Goal: Task Accomplishment & Management: Manage account settings

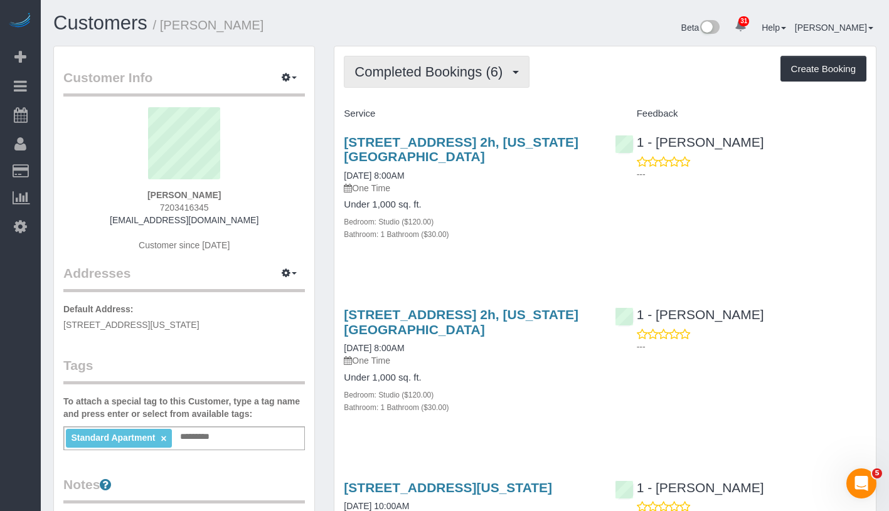
click at [438, 74] on span "Completed Bookings (6)" at bounding box center [431, 72] width 154 height 16
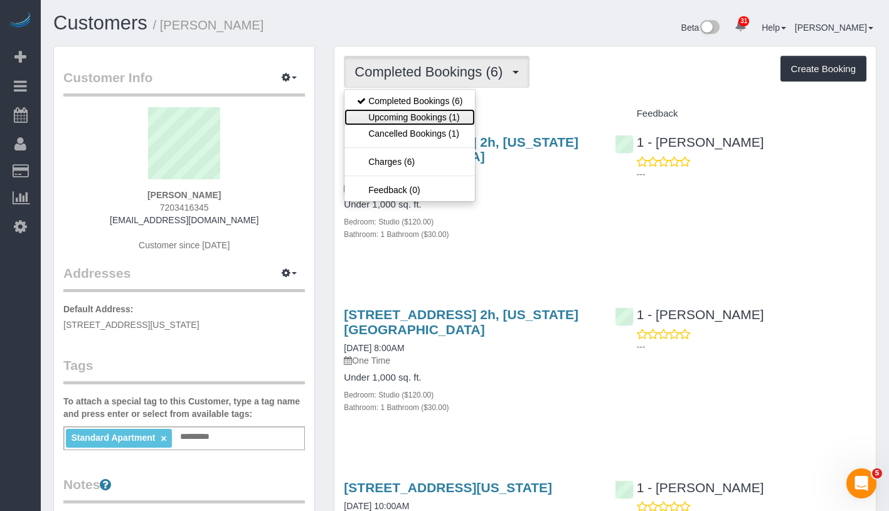
click at [421, 117] on link "Upcoming Bookings (1)" at bounding box center [409, 117] width 130 height 16
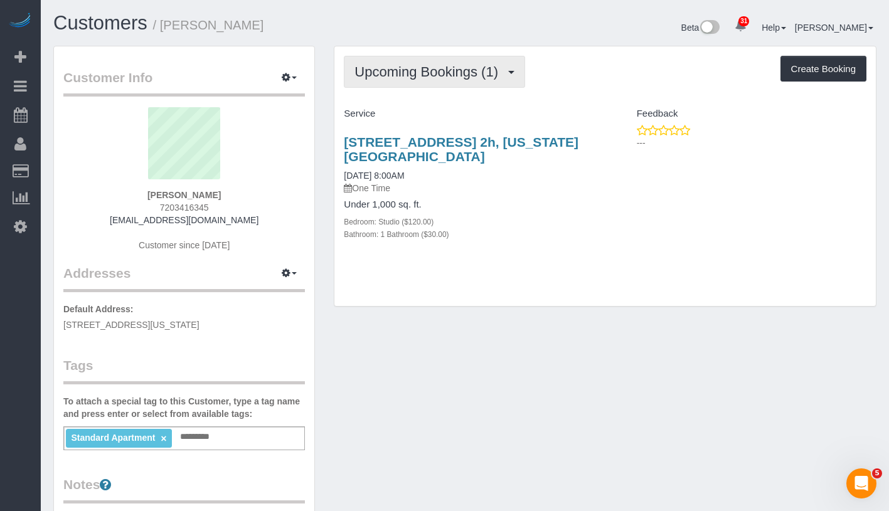
click at [469, 65] on span "Upcoming Bookings (1)" at bounding box center [429, 72] width 150 height 16
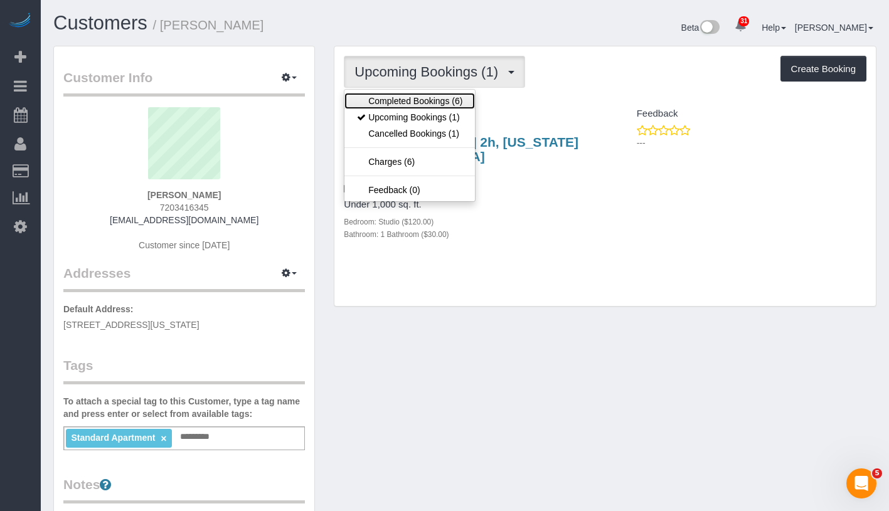
click at [461, 98] on link "Completed Bookings (6)" at bounding box center [409, 101] width 130 height 16
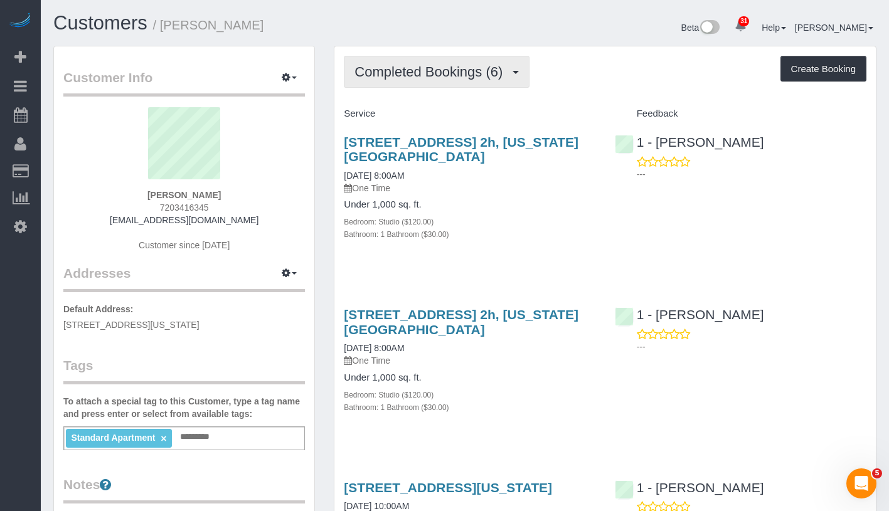
click at [444, 76] on span "Completed Bookings (6)" at bounding box center [431, 72] width 154 height 16
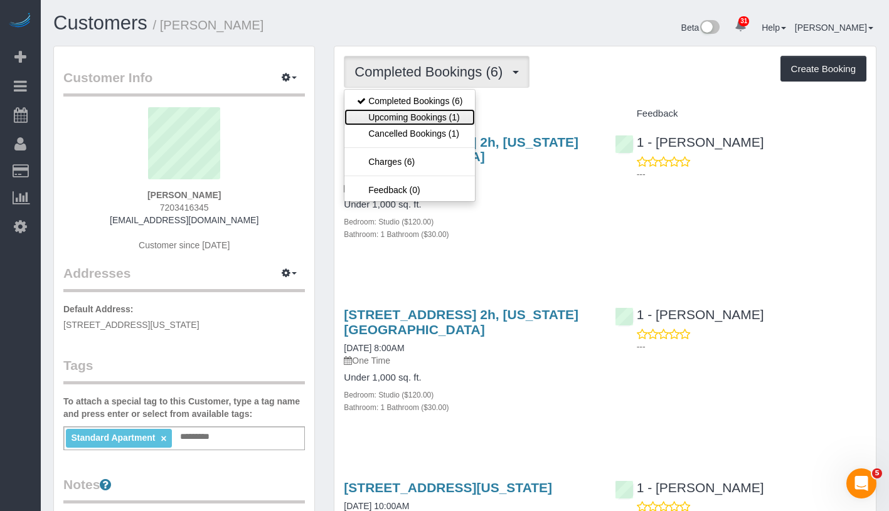
click at [423, 119] on link "Upcoming Bookings (1)" at bounding box center [409, 117] width 130 height 16
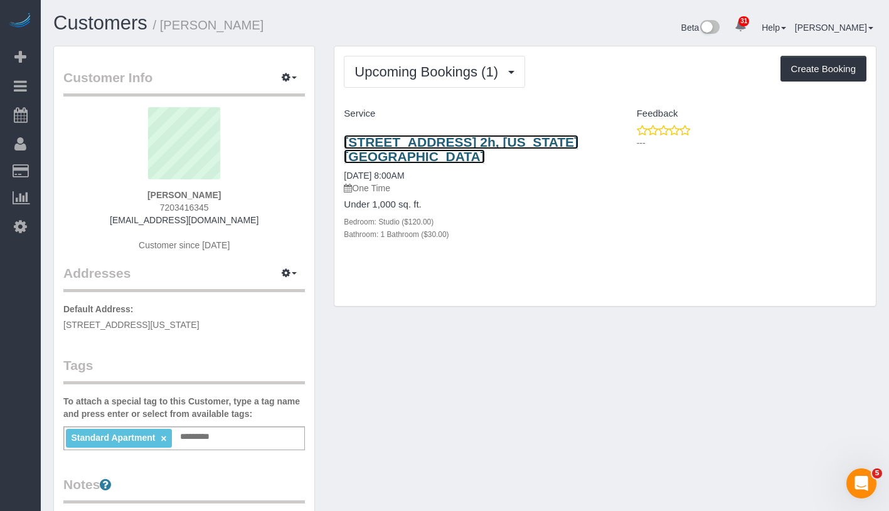
click at [391, 155] on link "[STREET_ADDRESS] 2h, [US_STATE][GEOGRAPHIC_DATA]" at bounding box center [461, 149] width 235 height 29
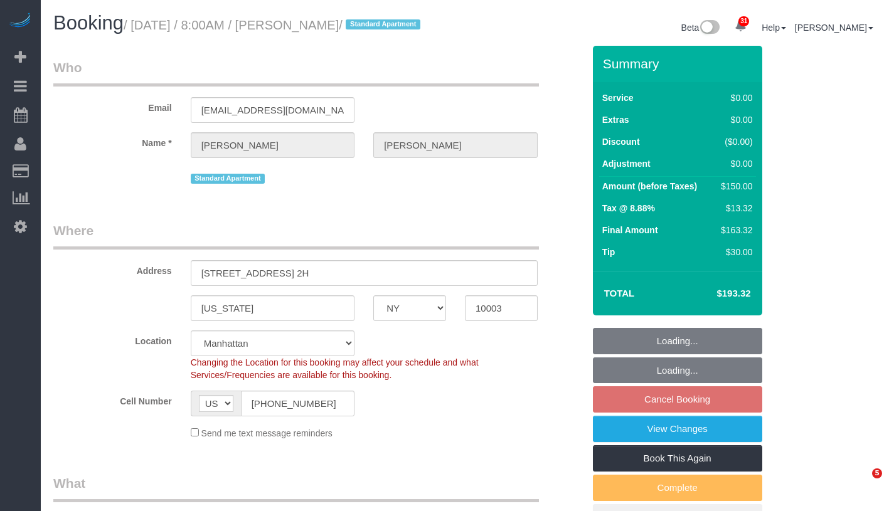
select select "NY"
select select "number:89"
select select "number:90"
select select "number:15"
select select "number:5"
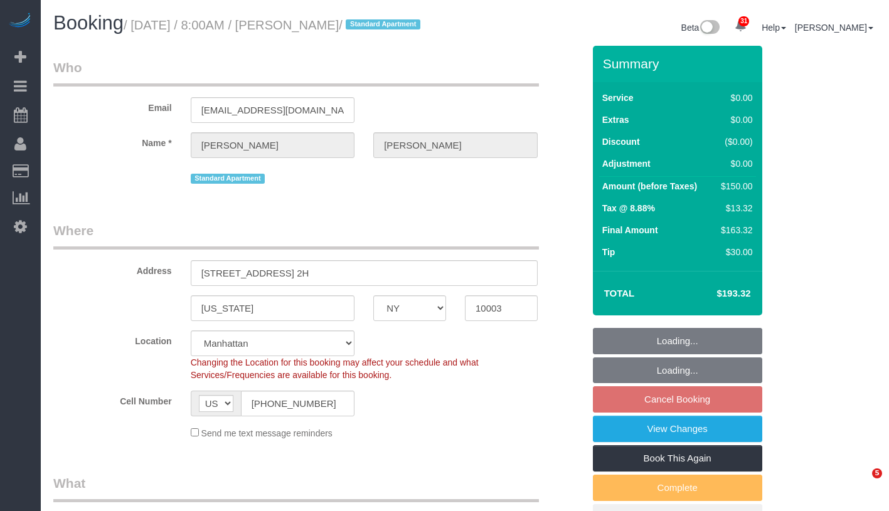
select select "spot1"
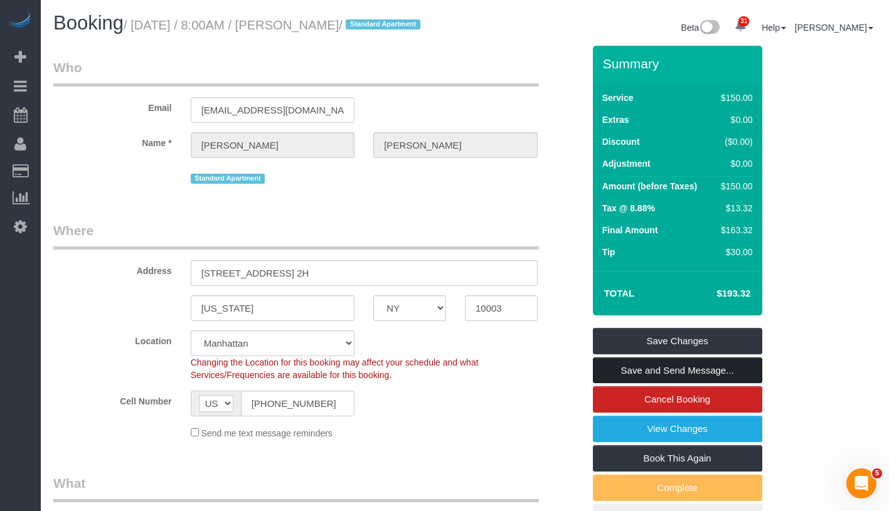
click at [736, 364] on link "Save and Send Message..." at bounding box center [677, 370] width 169 height 26
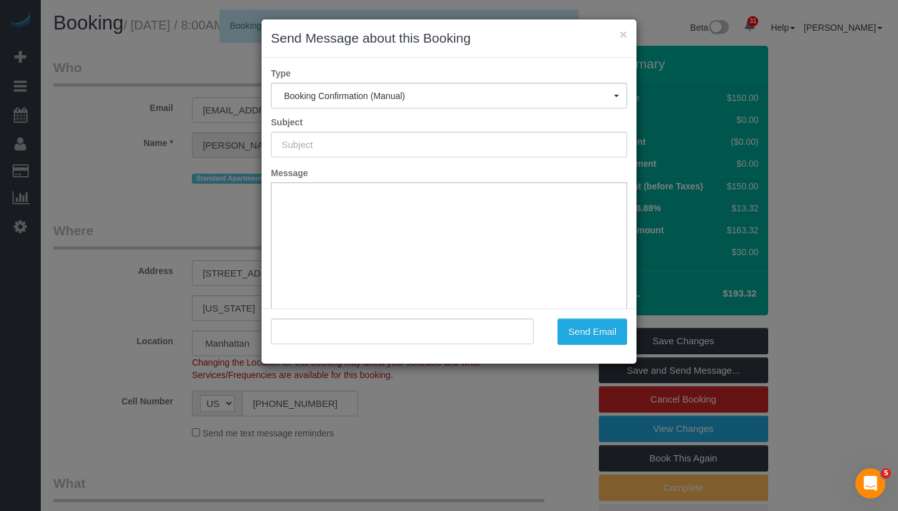
type input "Cleaning Confirmed for 10/06/2025 at 8:00am"
type input ""Eric Burge" <eriburge@gmail.com>"
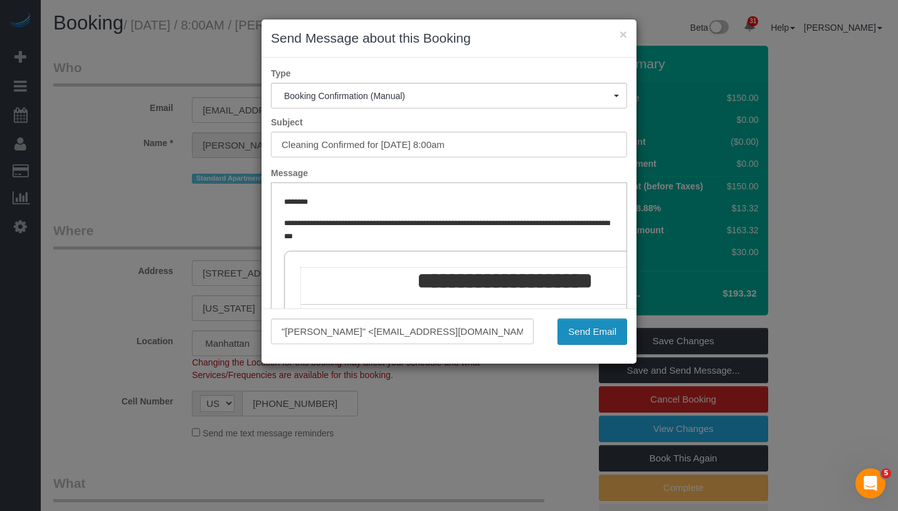
drag, startPoint x: 602, startPoint y: 332, endPoint x: 342, endPoint y: 29, distance: 399.4
click at [602, 332] on button "Send Email" at bounding box center [592, 332] width 70 height 26
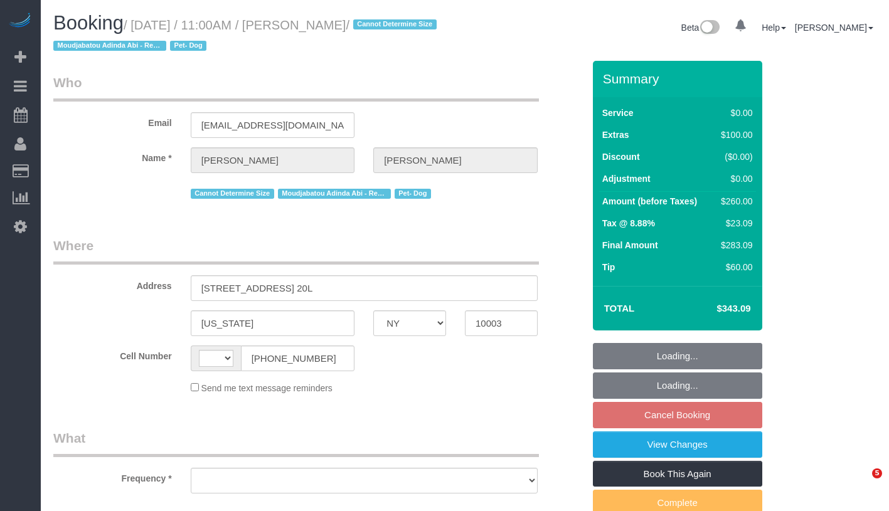
select select "NY"
select select "string:[GEOGRAPHIC_DATA]"
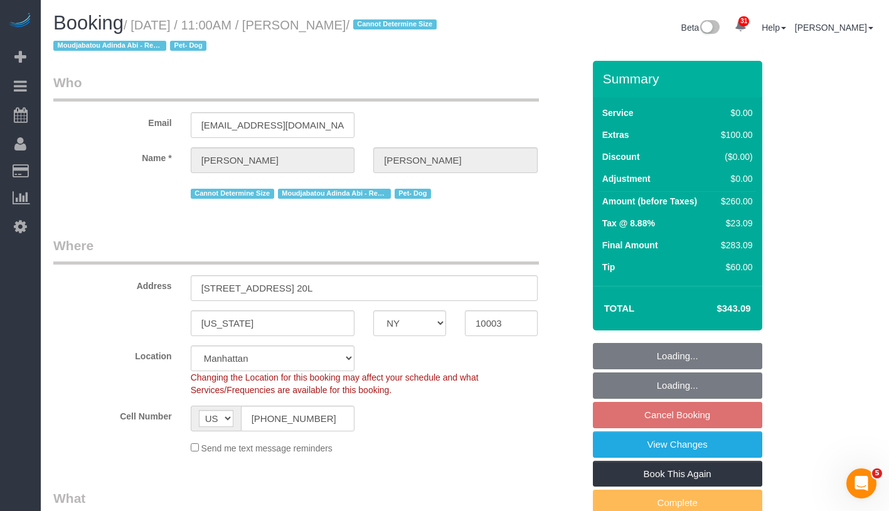
select select "string:stripe-pm_1PG09l4VGloSiKo7bBuirUNc"
select select "1"
select select "number:58"
select select "number:74"
select select "number:13"
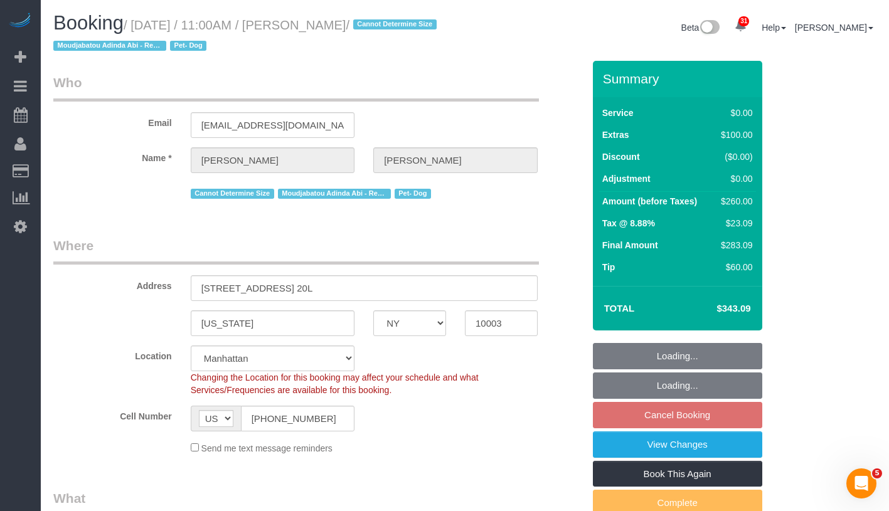
select select "number:5"
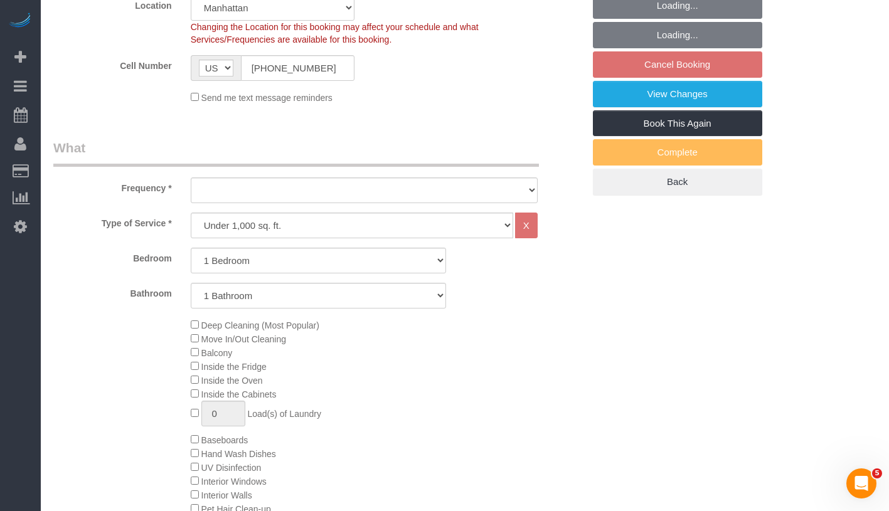
select select "object:1073"
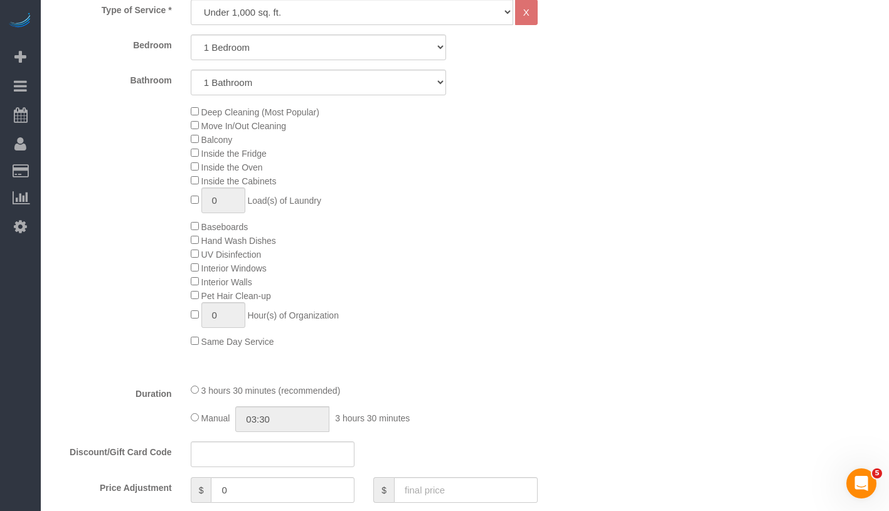
select select "1"
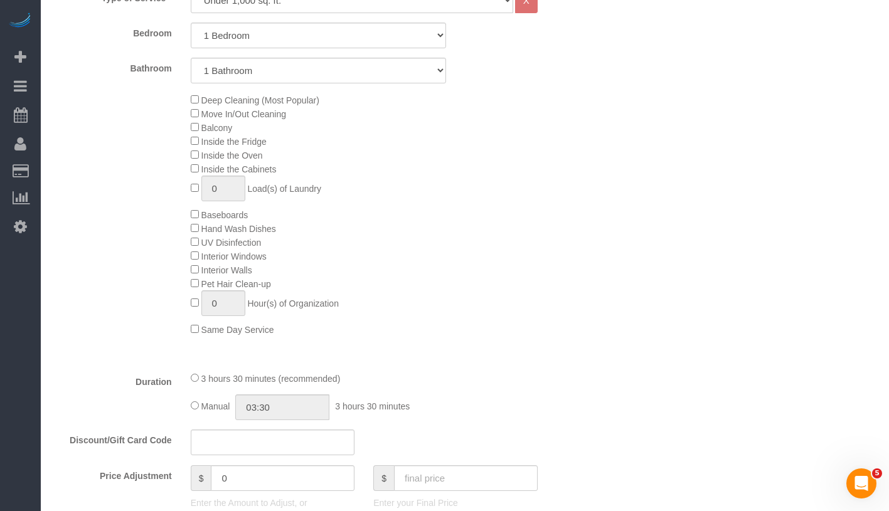
select select "object:1113"
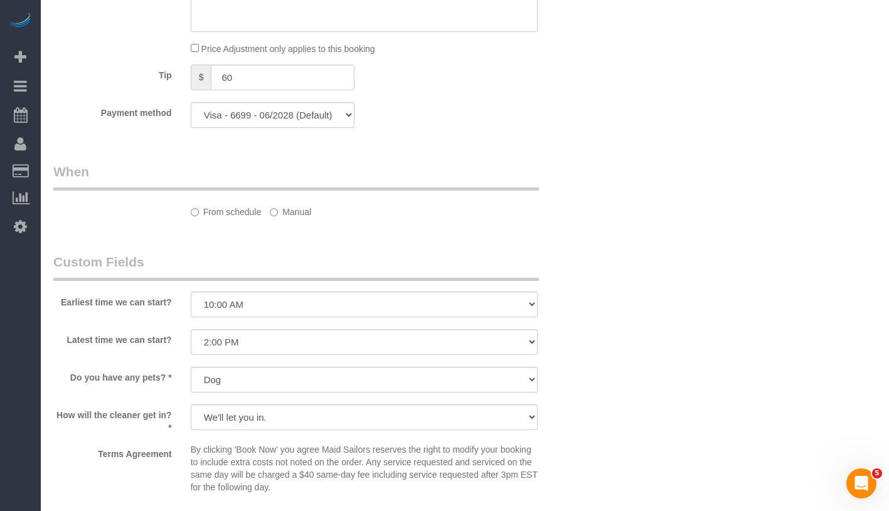
select select "spot3"
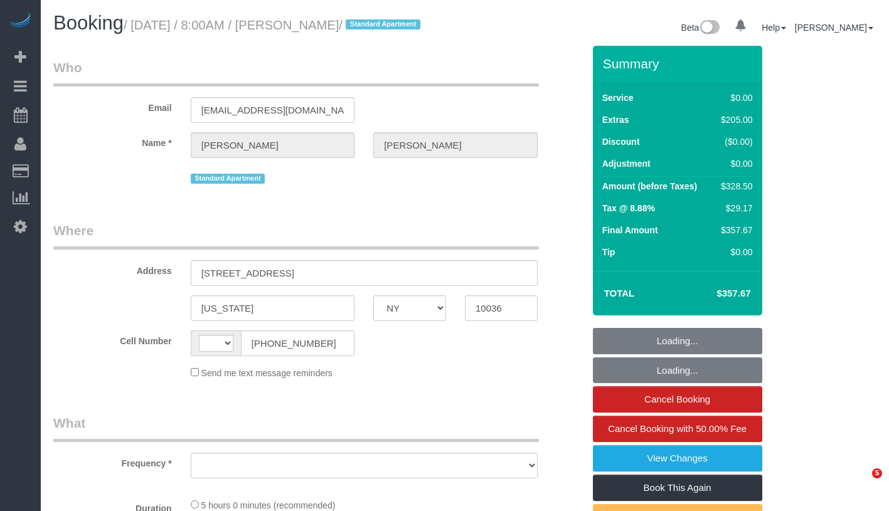
select select "NY"
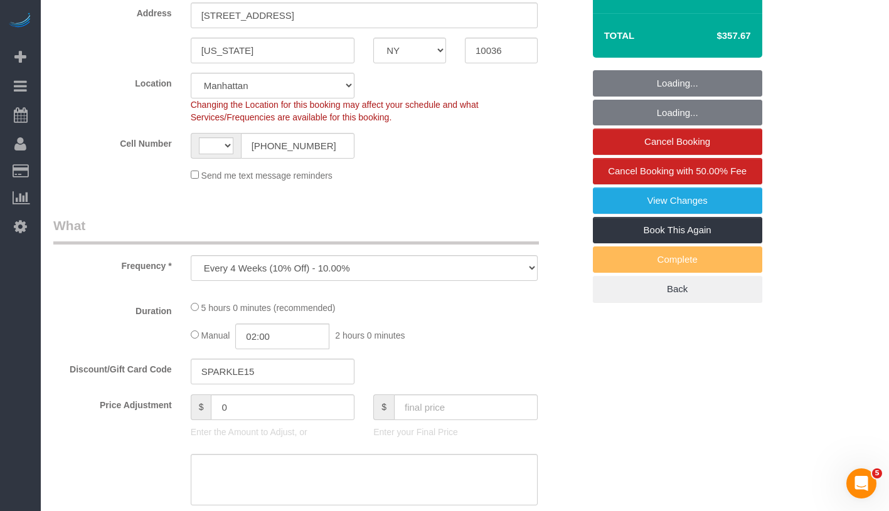
select select "object:833"
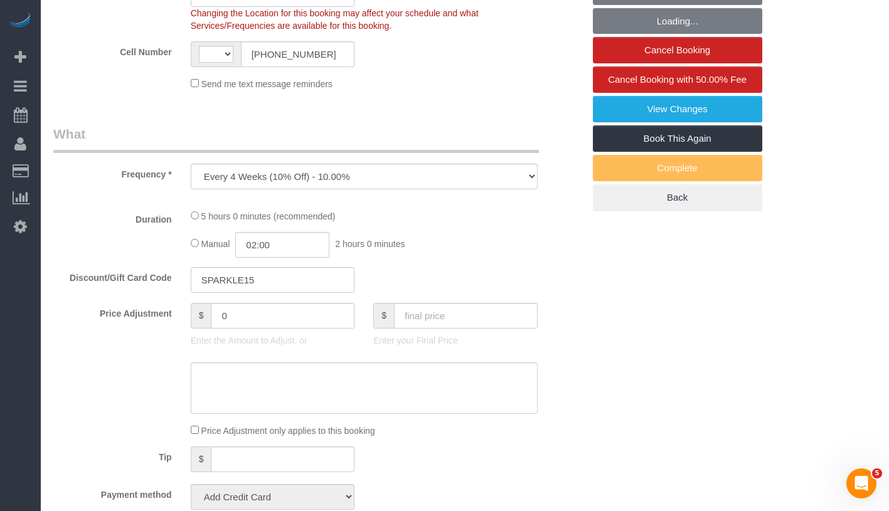
select select "string:[GEOGRAPHIC_DATA]"
select select "string:stripe-pm_1RzKk84VGloSiKo7bgUNgTTV"
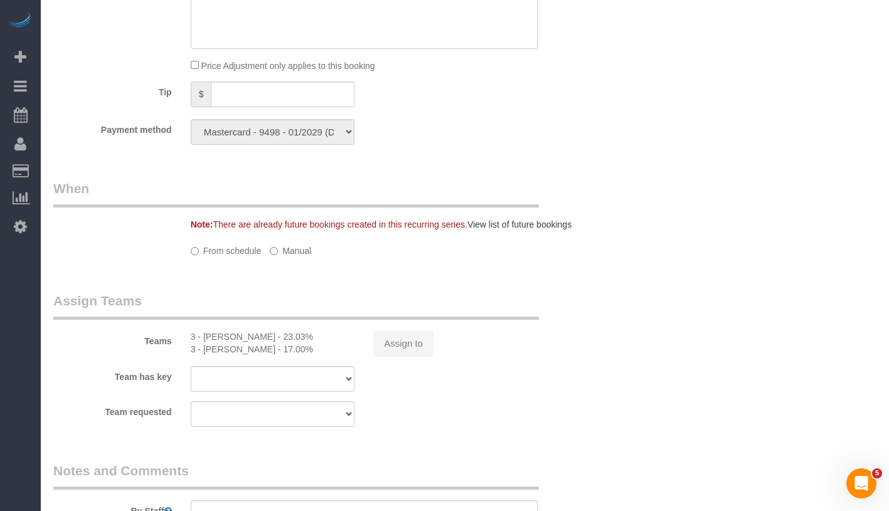
select select "1"
select select "spot1"
select select "number:56"
select select "number:79"
select select "number:15"
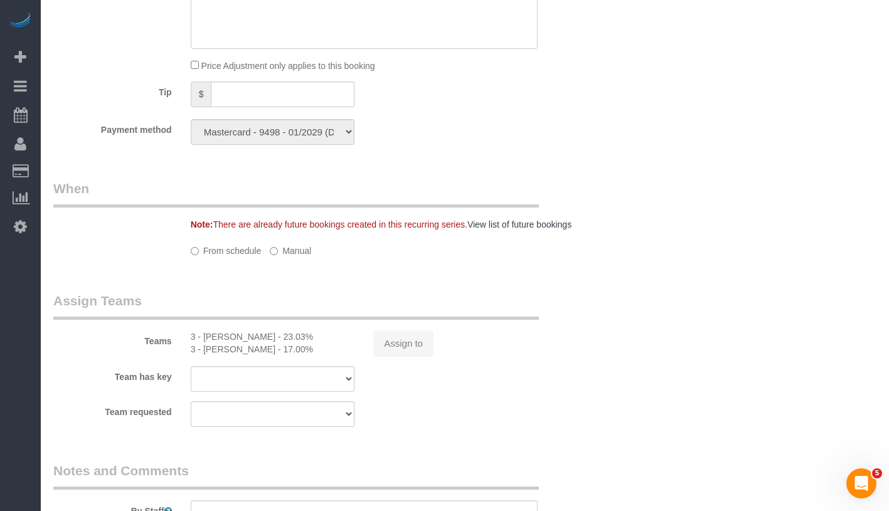
select select "number:6"
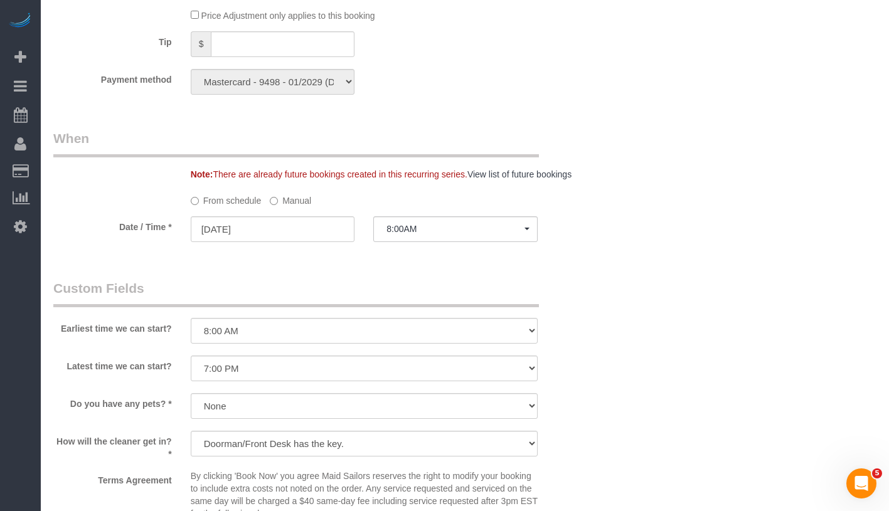
select select "1"
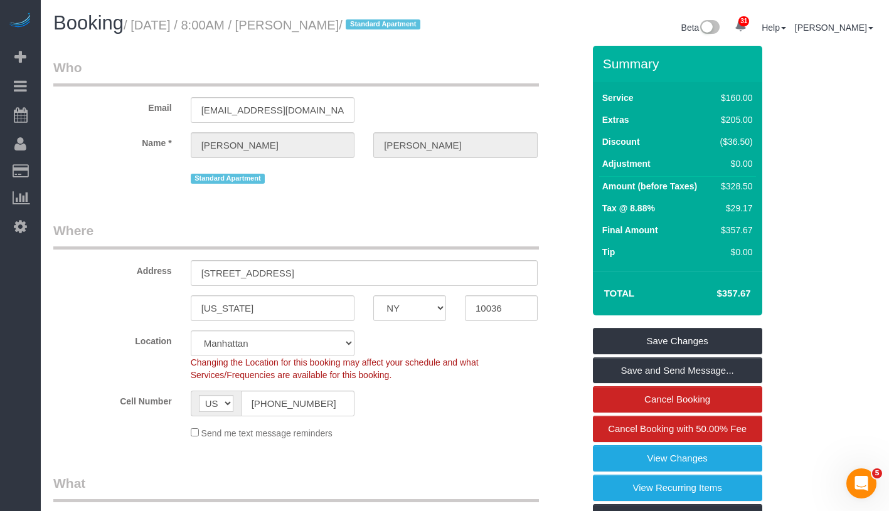
drag, startPoint x: 140, startPoint y: 24, endPoint x: 376, endPoint y: 25, distance: 236.4
click at [376, 25] on small "/ October 02, 2025 / 8:00AM / Komal Shah / Standard Apartment" at bounding box center [274, 25] width 300 height 14
copy small "October 02, 2025 / 8:00AM / Komal Shah"
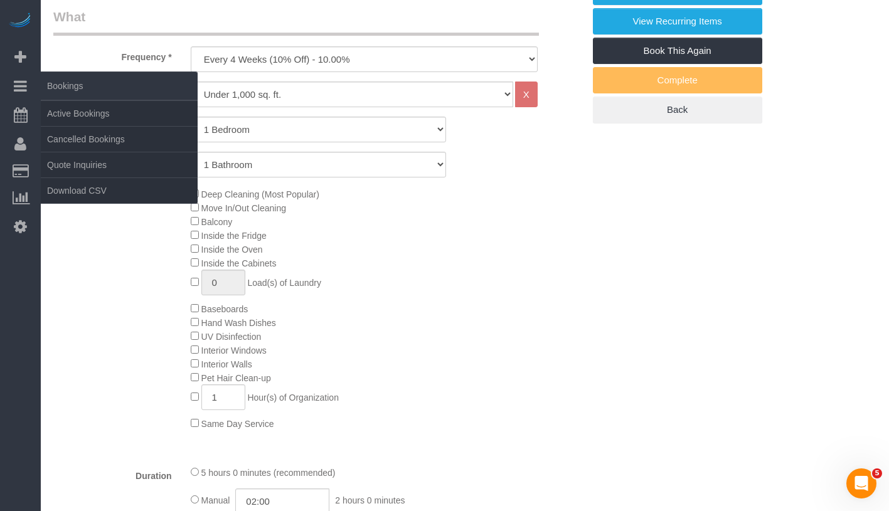
scroll to position [463, 0]
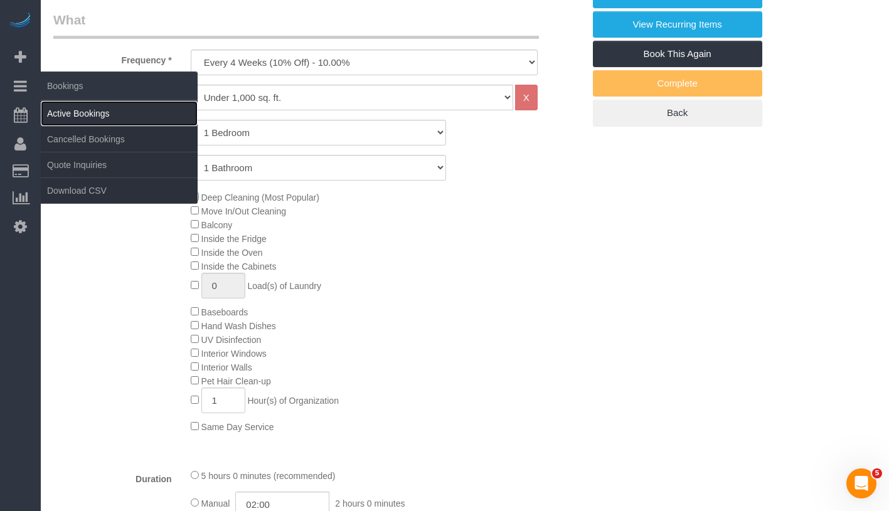
click at [95, 117] on link "Active Bookings" at bounding box center [119, 113] width 157 height 25
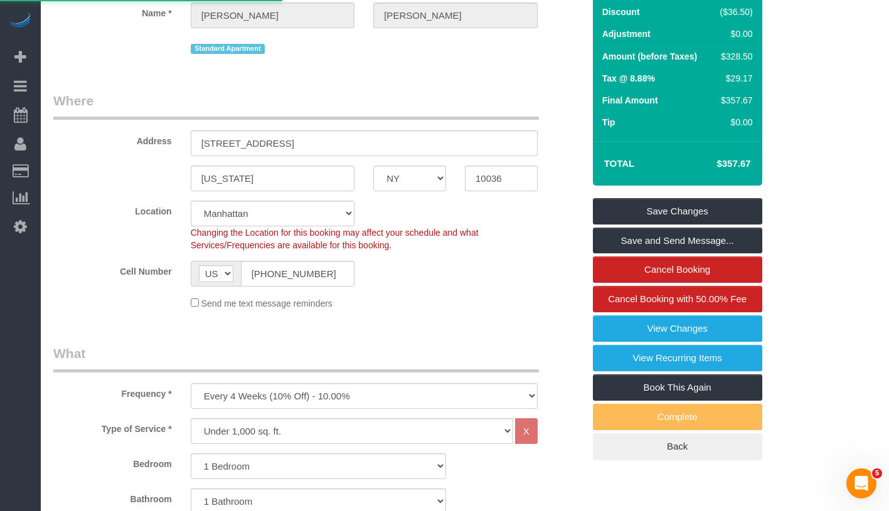
scroll to position [16, 0]
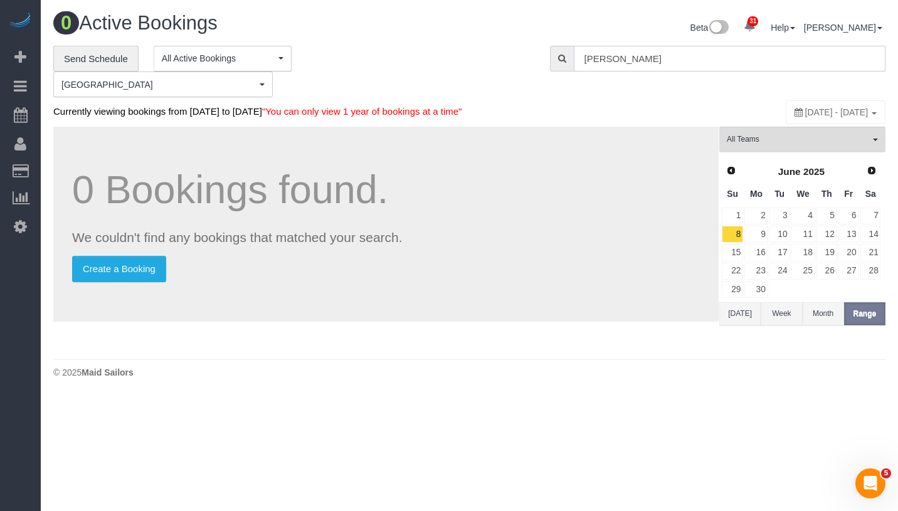
click at [680, 64] on input "Hannah Tattersall" at bounding box center [730, 59] width 312 height 26
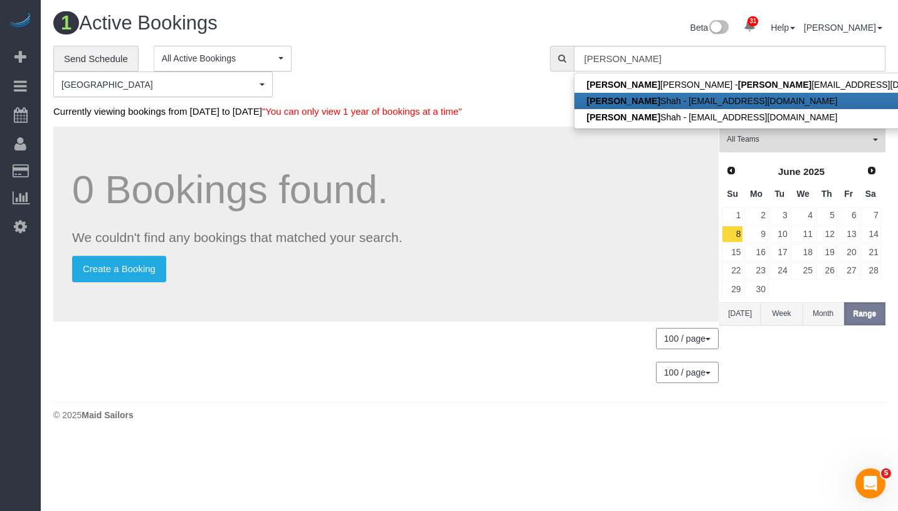
click at [639, 100] on link "Komal Shah - klsha@msn.com" at bounding box center [773, 101] width 399 height 16
type input "klsha@msn.com"
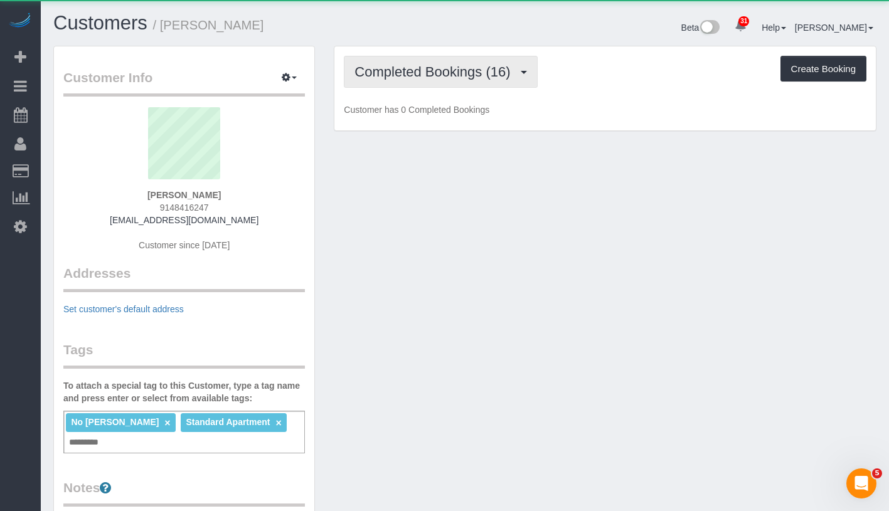
click at [418, 77] on span "Completed Bookings (16)" at bounding box center [435, 72] width 162 height 16
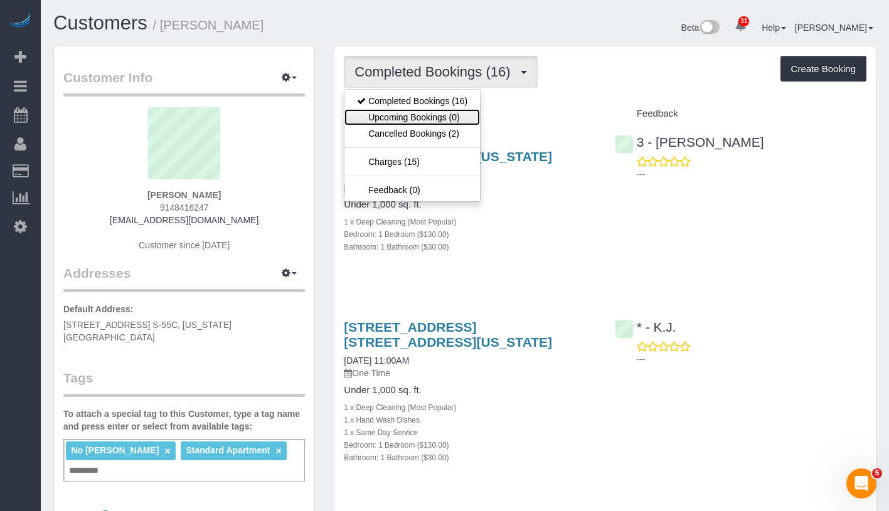
click at [417, 120] on link "Upcoming Bookings (0)" at bounding box center [411, 117] width 135 height 16
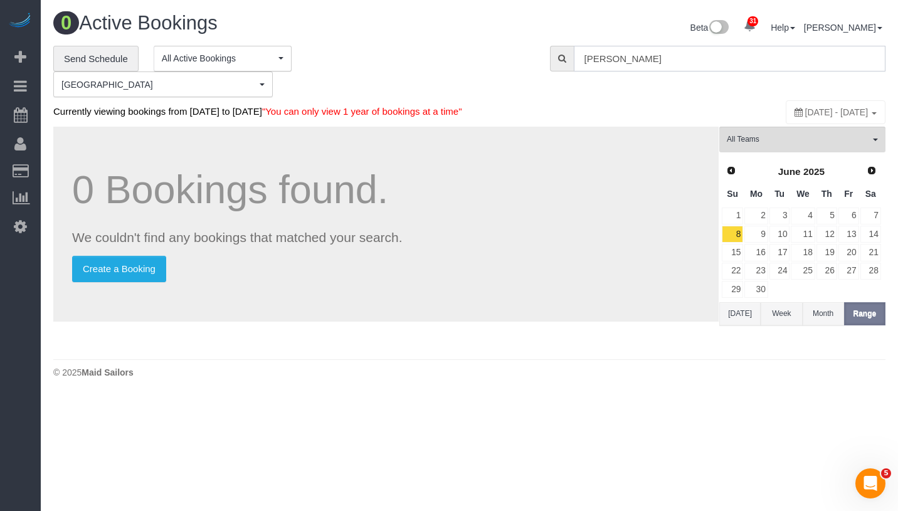
click at [632, 62] on input "komal" at bounding box center [730, 59] width 312 height 26
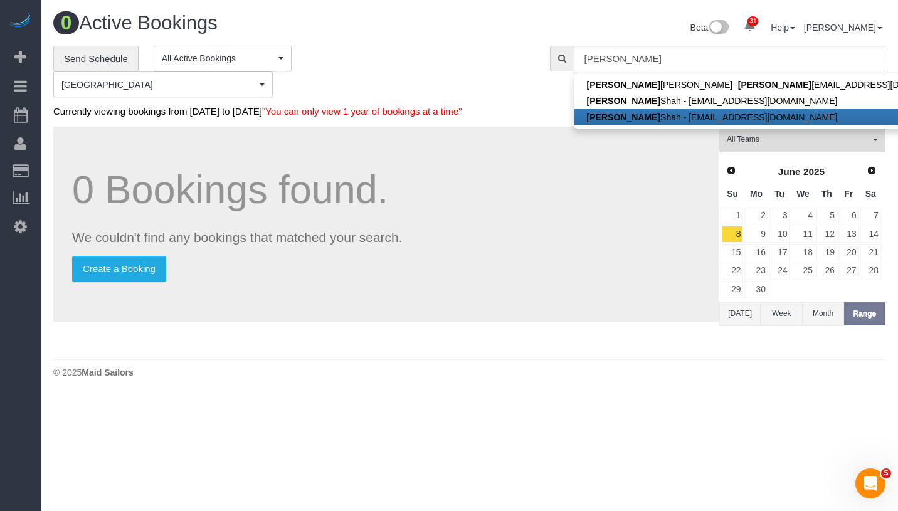
click at [625, 115] on link "Komal Shah - ks797627@gmail.com" at bounding box center [773, 117] width 399 height 16
type input "ks797627@gmail.com"
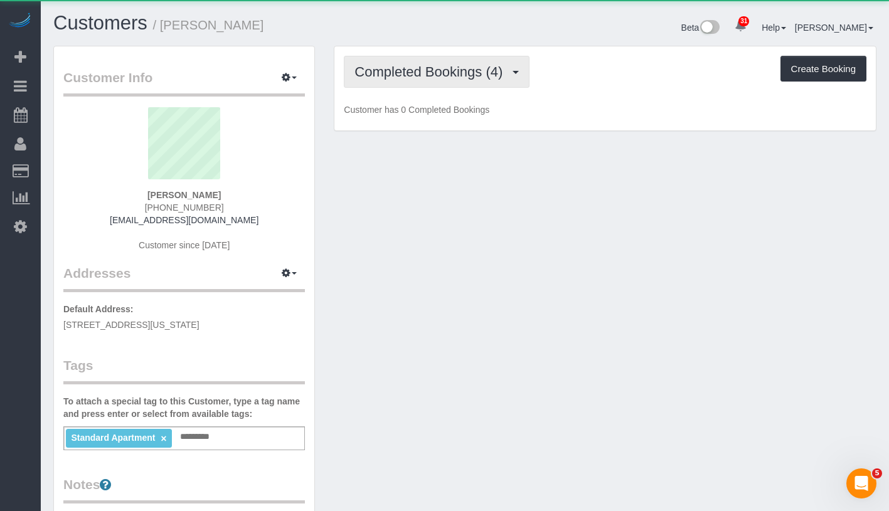
click at [443, 71] on span "Completed Bookings (4)" at bounding box center [431, 72] width 154 height 16
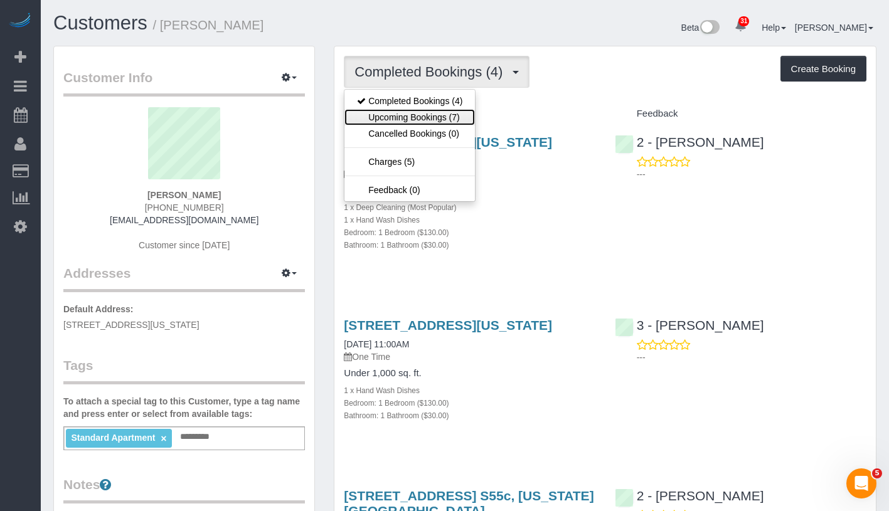
click at [436, 118] on link "Upcoming Bookings (7)" at bounding box center [409, 117] width 130 height 16
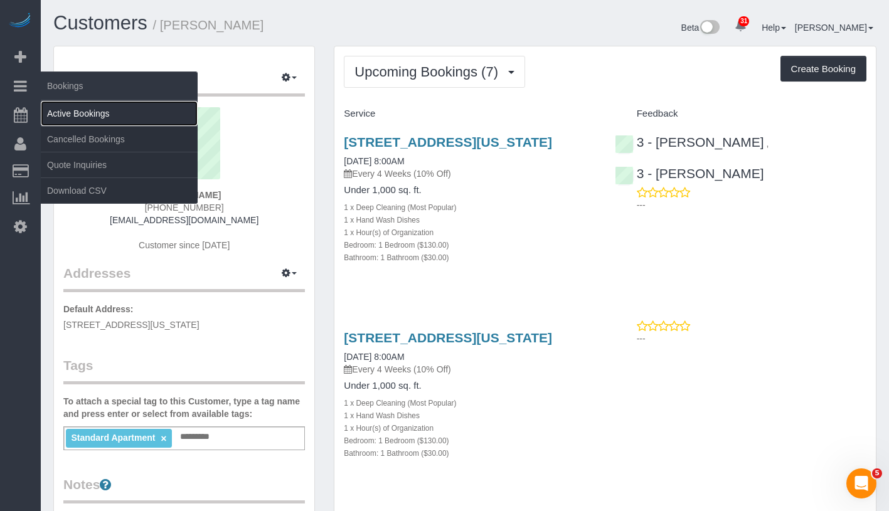
click at [99, 117] on link "Active Bookings" at bounding box center [119, 113] width 157 height 25
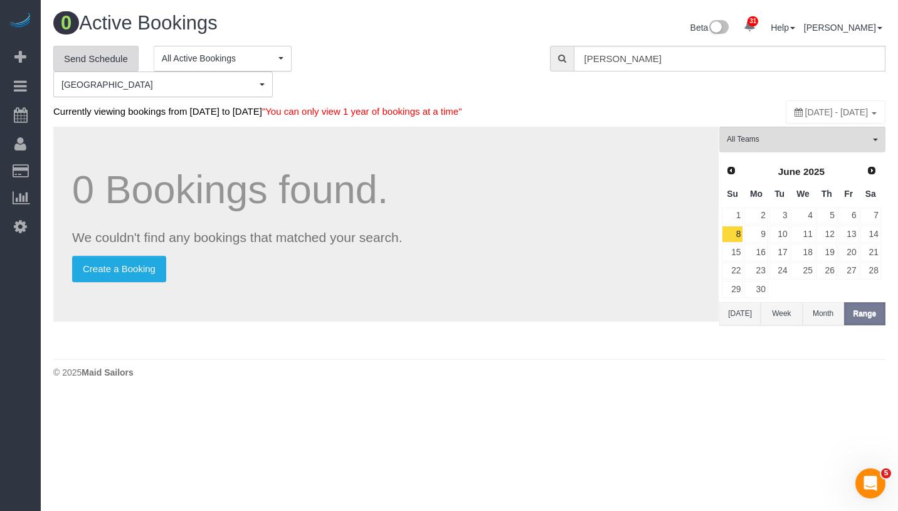
click at [91, 46] on link "Send Schedule" at bounding box center [95, 59] width 85 height 26
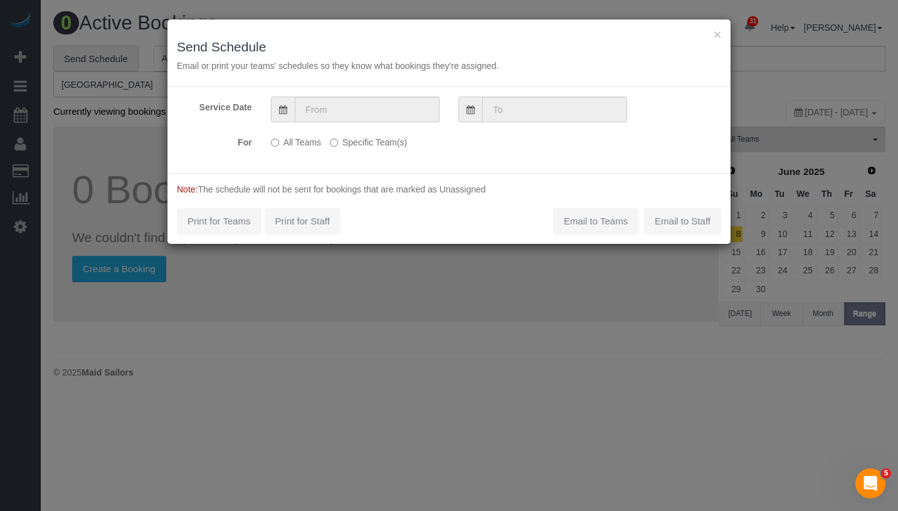
click at [351, 145] on label "Specific Team(s)" at bounding box center [368, 140] width 77 height 17
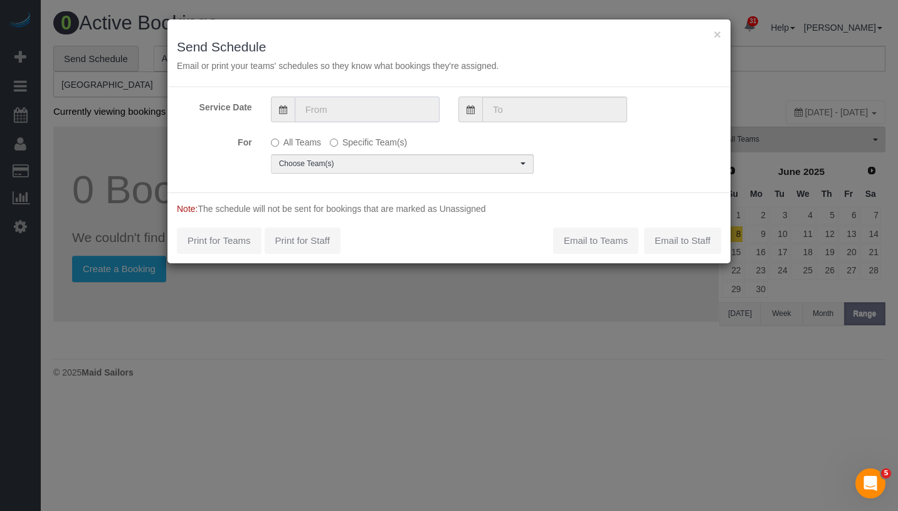
click at [371, 115] on input "text" at bounding box center [367, 110] width 145 height 26
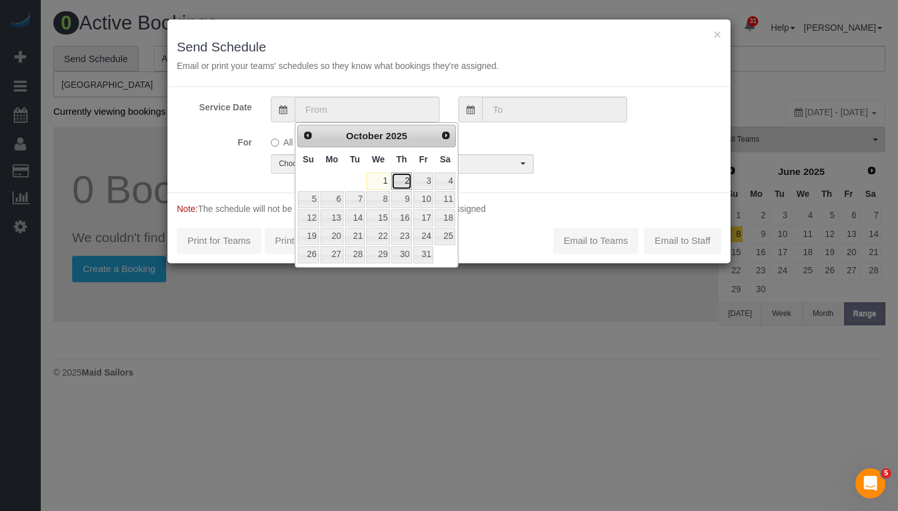
click at [401, 179] on link "2" at bounding box center [401, 180] width 21 height 17
type input "10/02/2025"
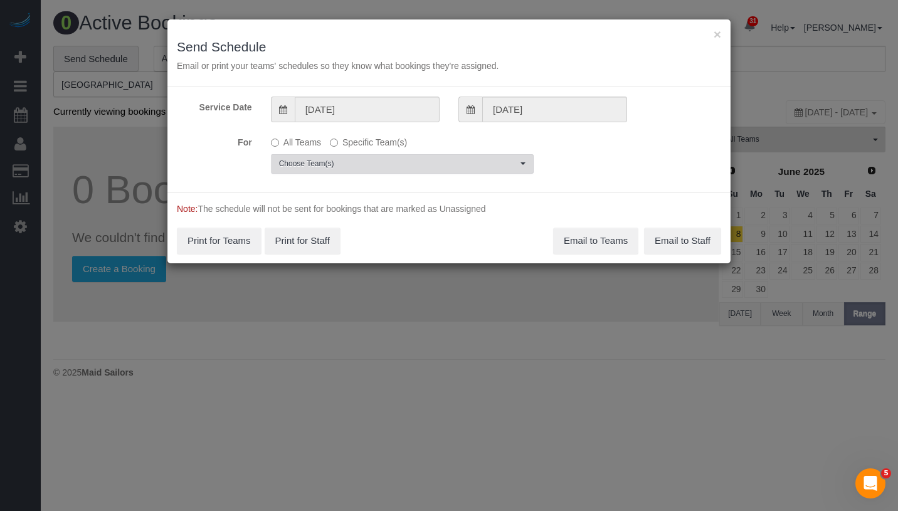
click at [392, 165] on span "Choose Team(s)" at bounding box center [398, 164] width 238 height 11
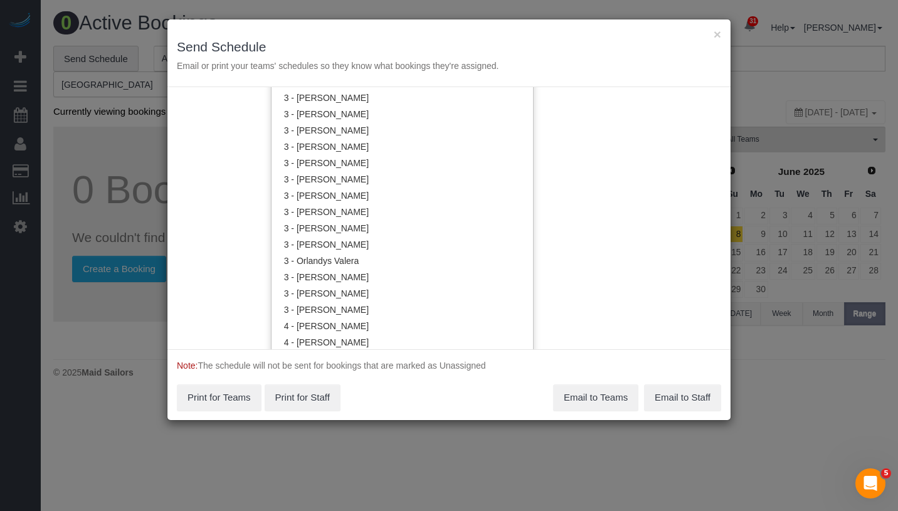
scroll to position [971, 0]
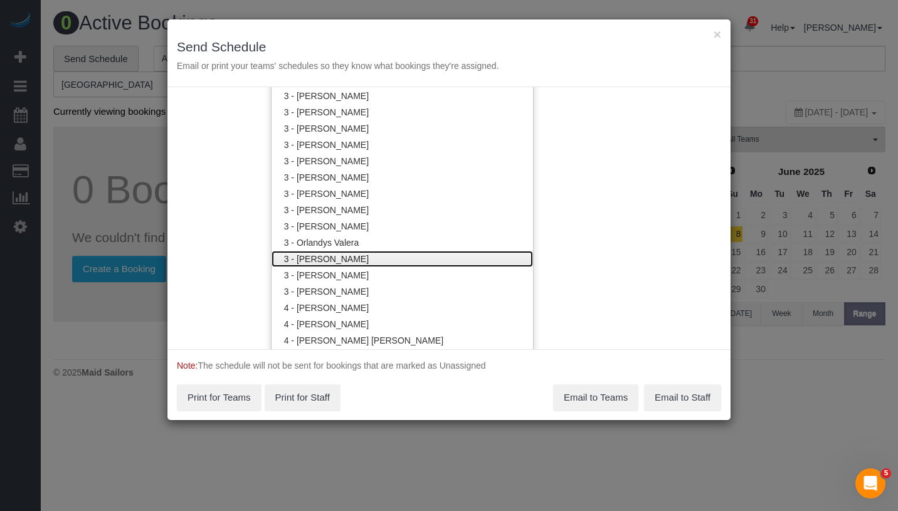
click at [429, 259] on link "3 - [PERSON_NAME]" at bounding box center [402, 259] width 261 height 16
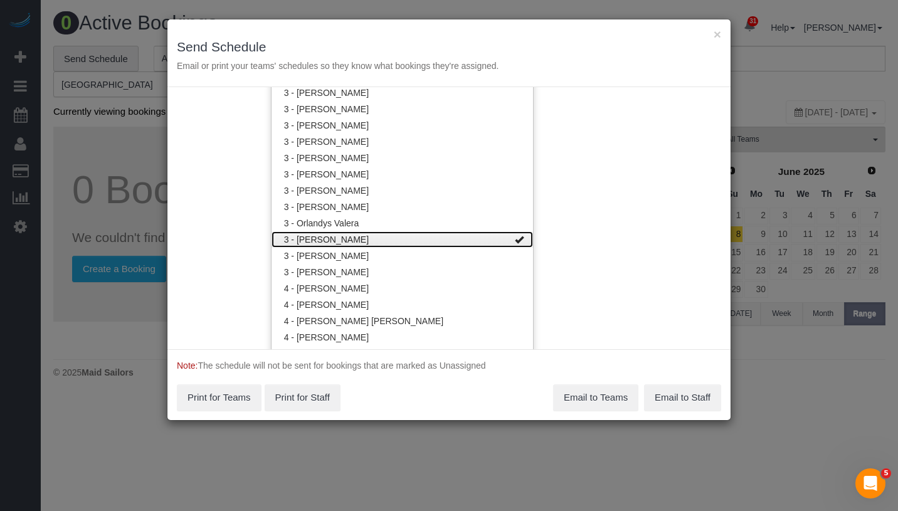
scroll to position [992, 0]
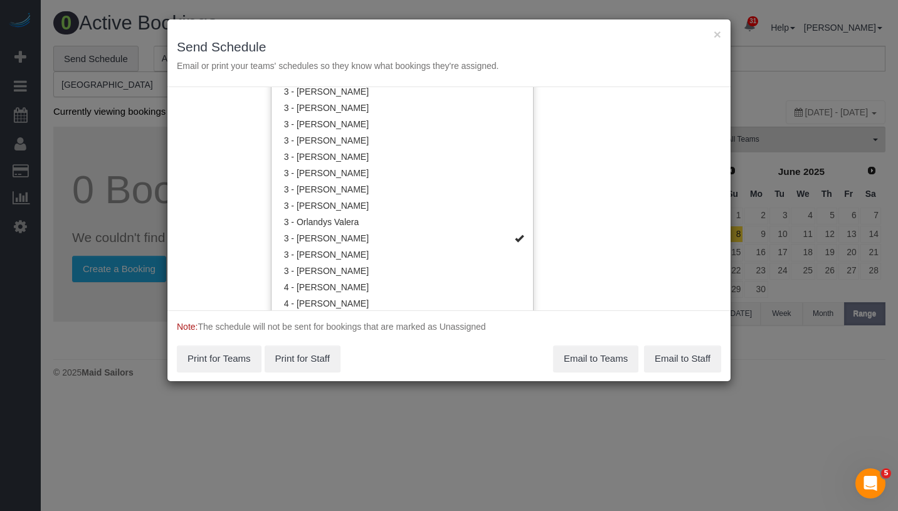
click at [578, 250] on div "Service Date 10/02/2025 10/02/2025 For All Teams Specific Team(s) 3 - Patricia …" at bounding box center [448, 198] width 563 height 223
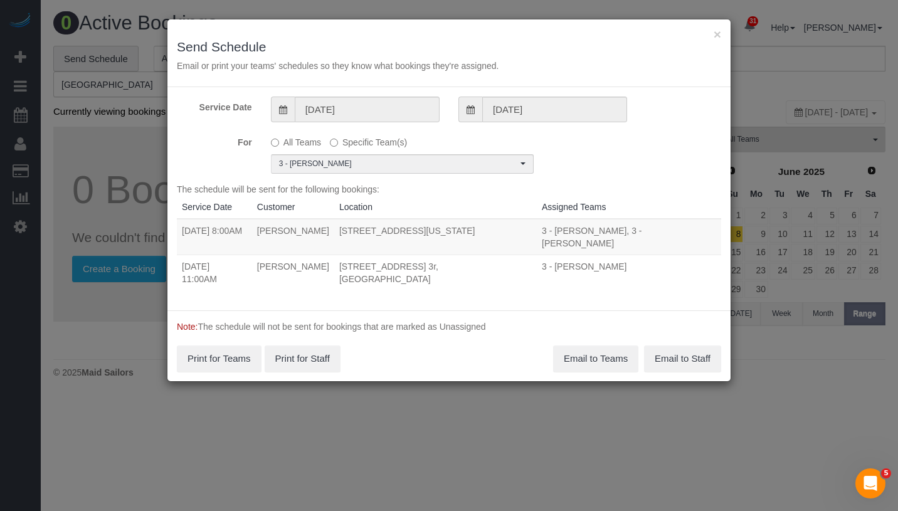
drag, startPoint x: 181, startPoint y: 228, endPoint x: 554, endPoint y: 232, distance: 372.5
click at [554, 232] on tr "10/02/2025 8:00AM Komal Shah 620 West 42nd Street, Apt S-55c, New York, NY 1003…" at bounding box center [449, 237] width 544 height 36
copy tr "10/02/2025 8:00AM Komal Shah 620 West 42nd Street, Apt S-55c, New York, NY 10036"
click at [589, 346] on button "Email to Teams" at bounding box center [595, 359] width 85 height 26
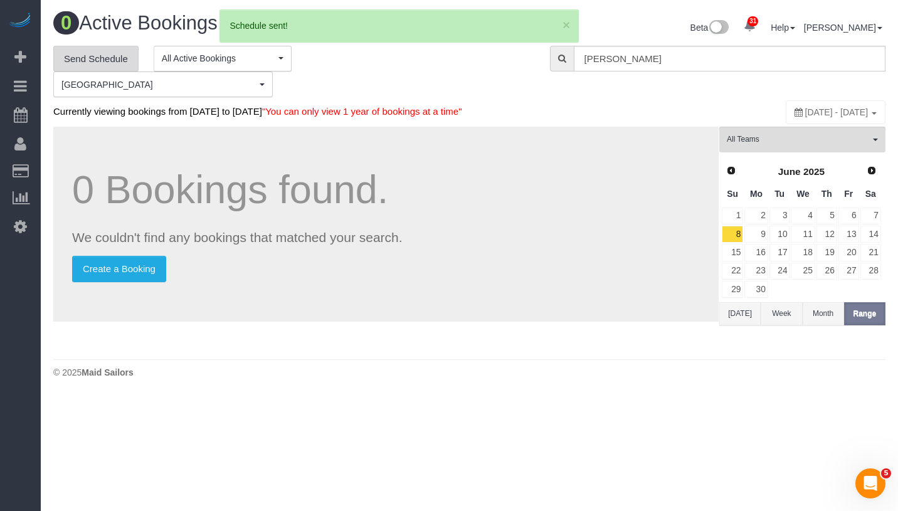
click at [98, 65] on link "Send Schedule" at bounding box center [95, 59] width 85 height 26
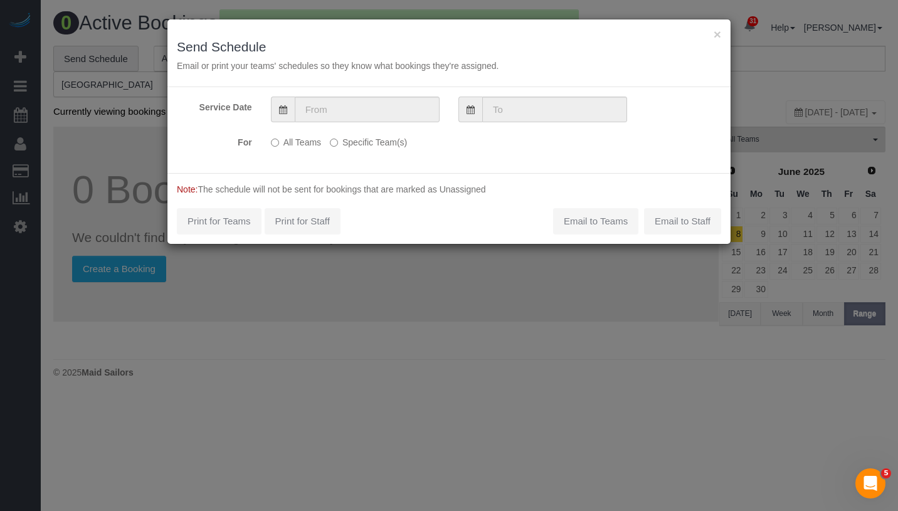
click at [343, 140] on label "Specific Team(s)" at bounding box center [368, 140] width 77 height 17
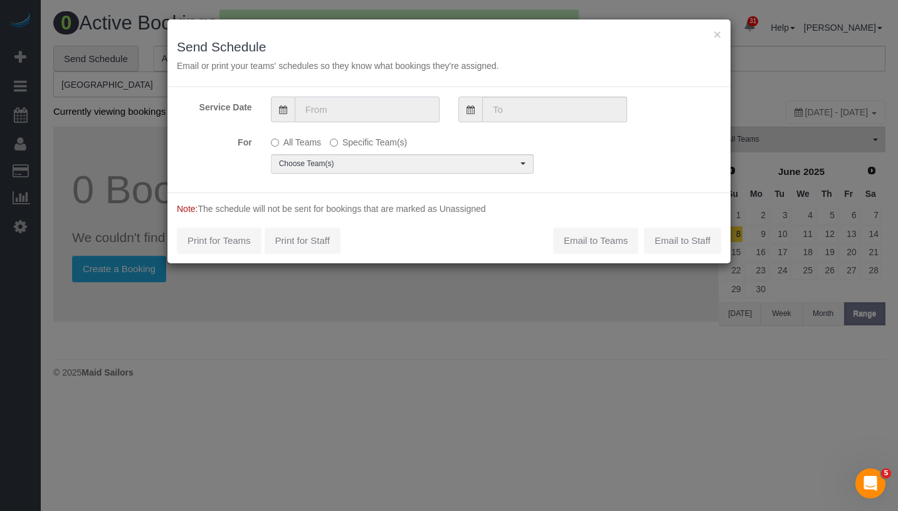
click at [388, 106] on input "text" at bounding box center [367, 110] width 145 height 26
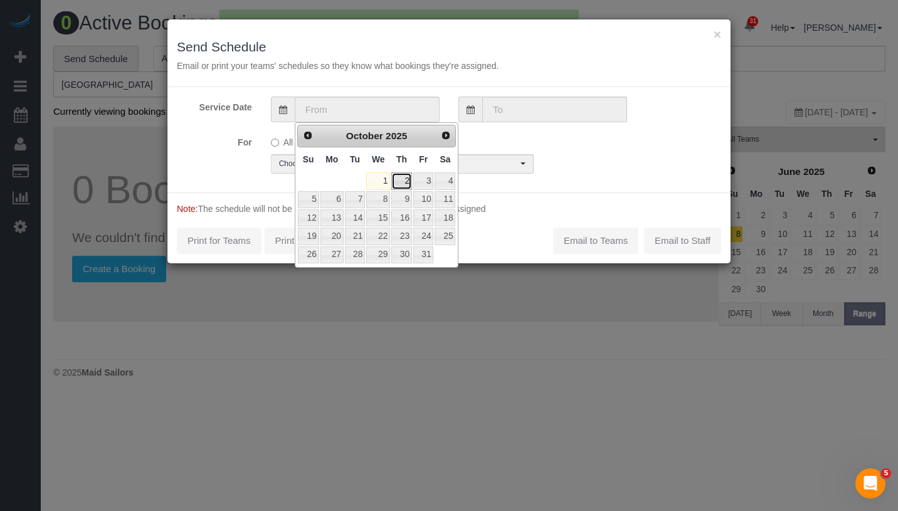
click at [409, 184] on link "2" at bounding box center [401, 180] width 21 height 17
type input "10/02/2025"
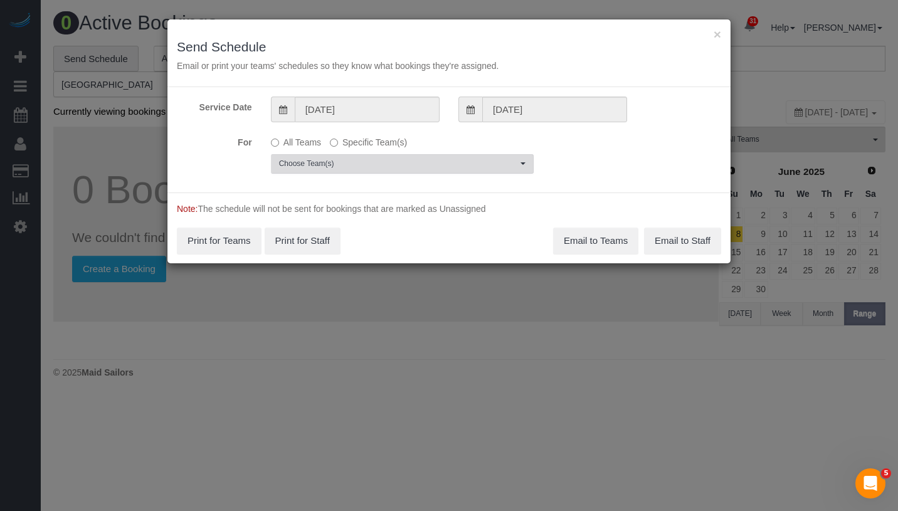
click at [401, 162] on span "Choose Team(s)" at bounding box center [398, 164] width 238 height 11
click at [658, 183] on div "Service Date 10/02/2025 10/02/2025 For All Teams Specific Team(s) Choose Team(s…" at bounding box center [448, 139] width 563 height 105
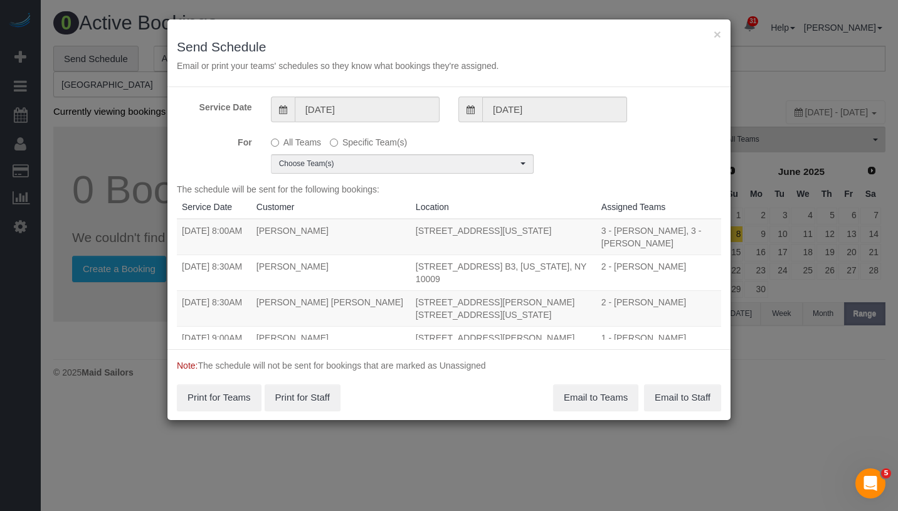
scroll to position [0, 0]
click at [453, 169] on button "Choose Team(s)" at bounding box center [402, 163] width 263 height 19
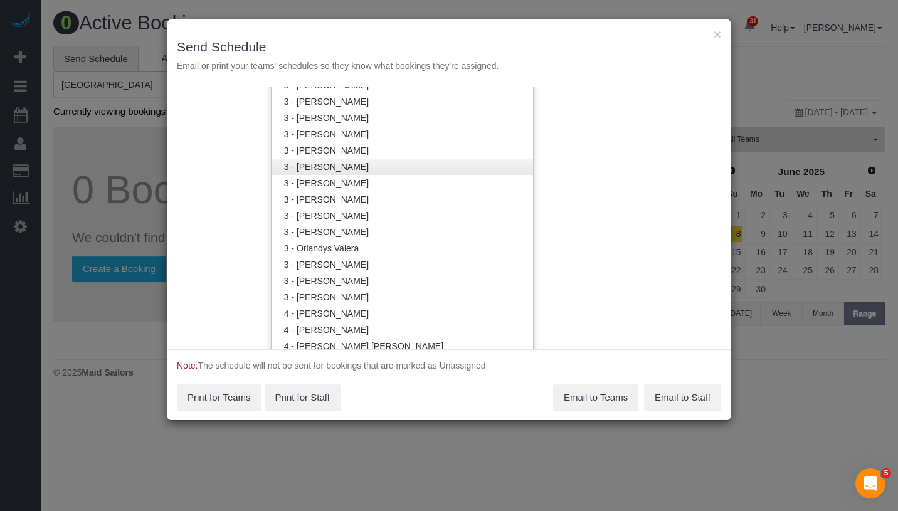
scroll to position [978, 0]
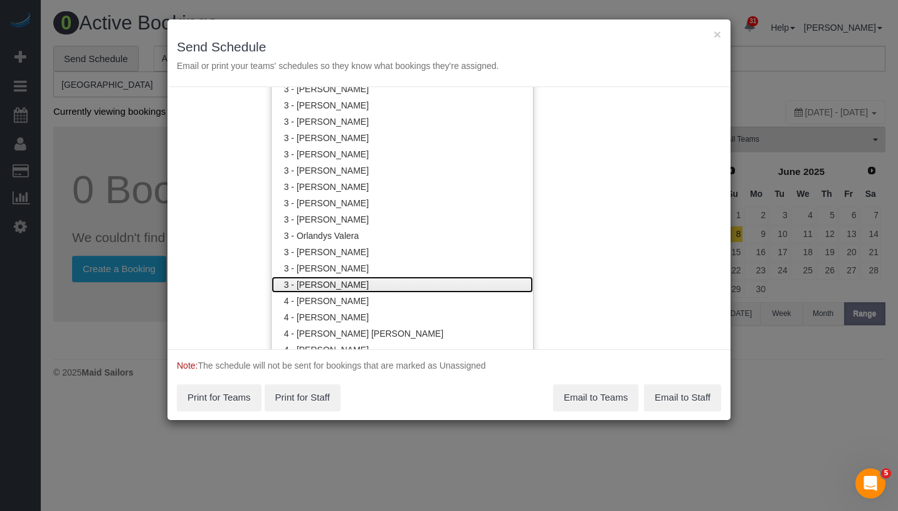
click at [393, 277] on link "3 - [PERSON_NAME]" at bounding box center [402, 285] width 261 height 16
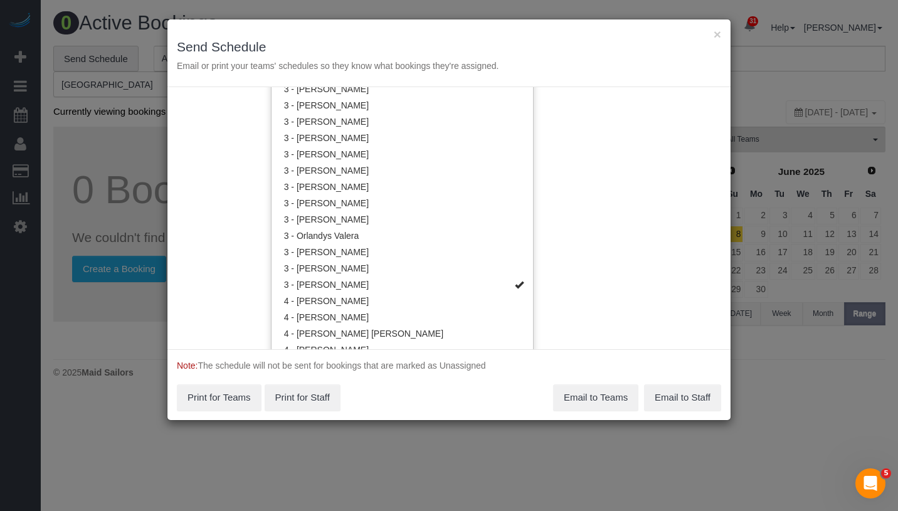
click at [571, 235] on div "Service Date 10/02/2025 10/02/2025 For All Teams Specific Team(s) 3 - Yenis Men…" at bounding box center [448, 218] width 563 height 262
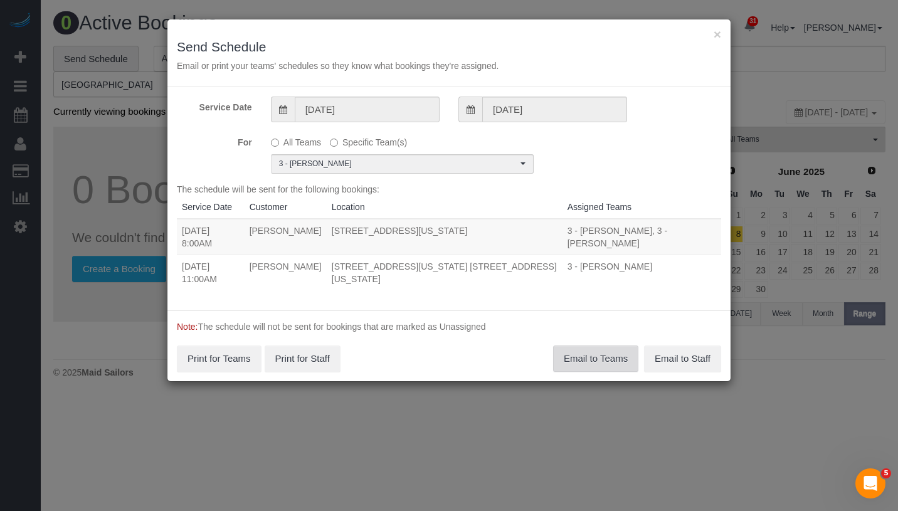
click at [581, 346] on button "Email to Teams" at bounding box center [595, 359] width 85 height 26
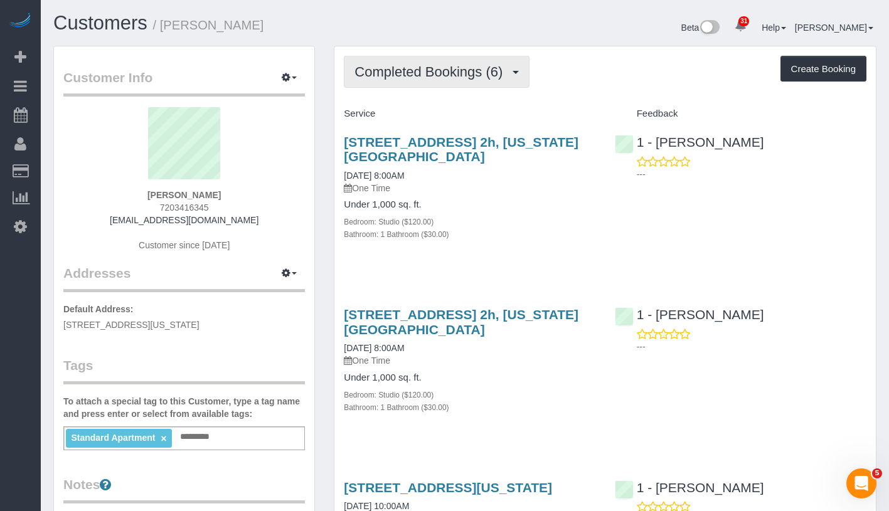
click at [441, 76] on span "Completed Bookings (6)" at bounding box center [431, 72] width 154 height 16
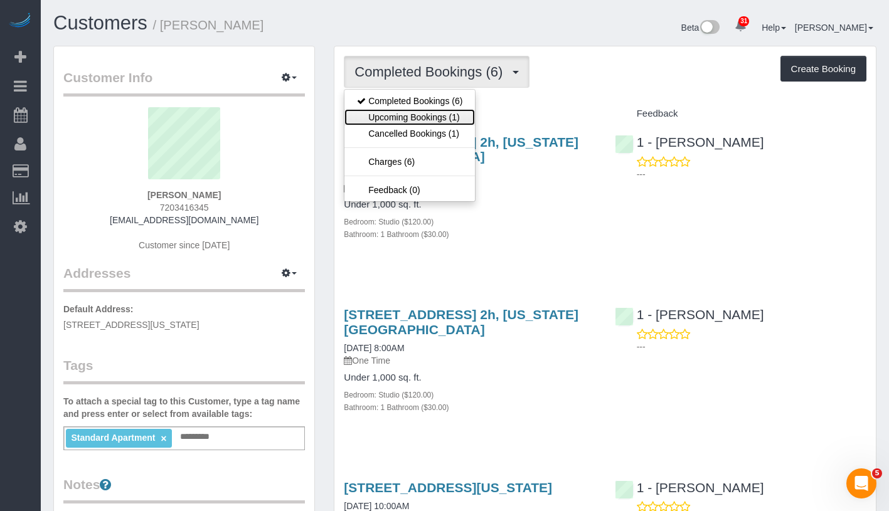
click at [416, 113] on link "Upcoming Bookings (1)" at bounding box center [409, 117] width 130 height 16
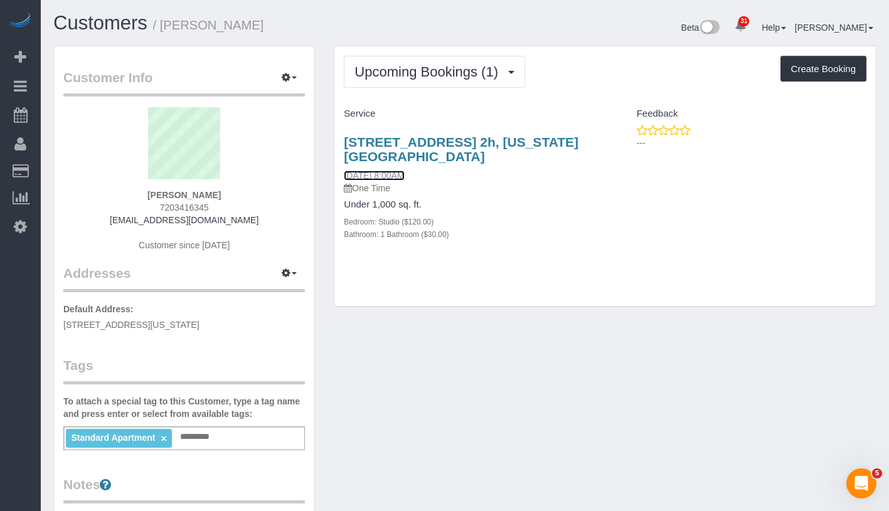
click at [397, 174] on link "10/06/2025 8:00AM" at bounding box center [374, 176] width 60 height 10
drag, startPoint x: 159, startPoint y: 193, endPoint x: 215, endPoint y: 193, distance: 55.8
click at [215, 193] on div "Eric Burge 7203416345 eriburge@gmail.com Customer since 2024" at bounding box center [183, 185] width 241 height 157
copy strong "Eric Burge"
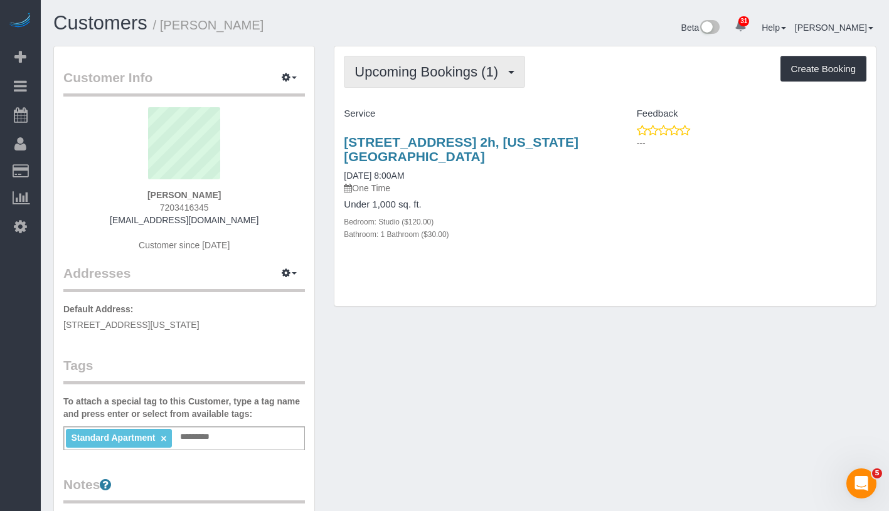
click at [492, 72] on span "Upcoming Bookings (1)" at bounding box center [429, 72] width 150 height 16
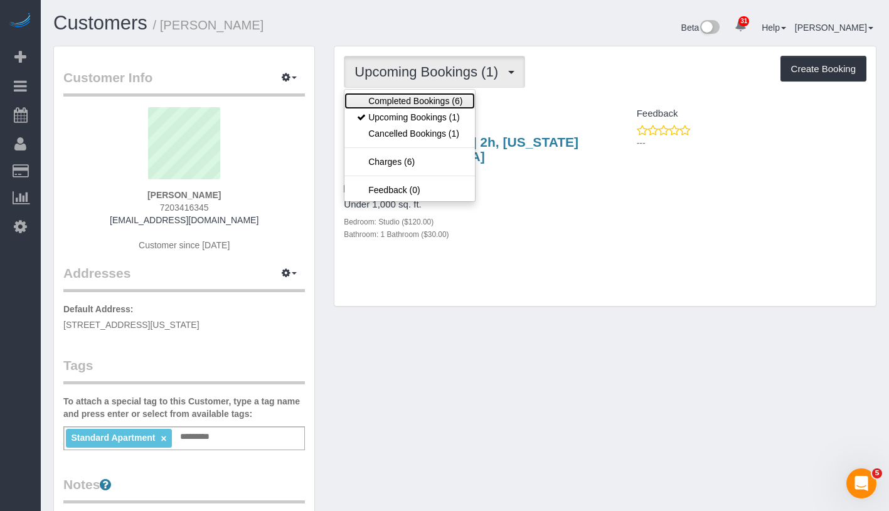
click at [429, 102] on link "Completed Bookings (6)" at bounding box center [409, 101] width 130 height 16
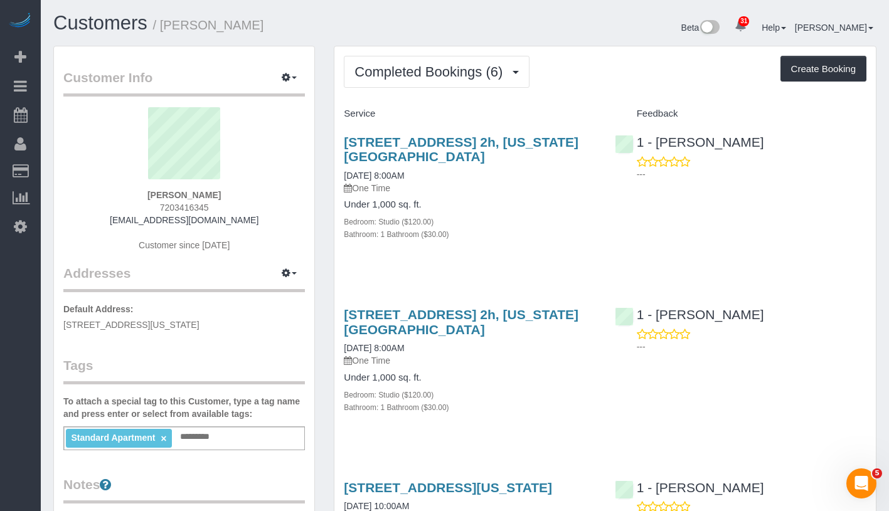
click at [204, 445] on div "Standard Apartment × Add a tag" at bounding box center [183, 438] width 241 height 24
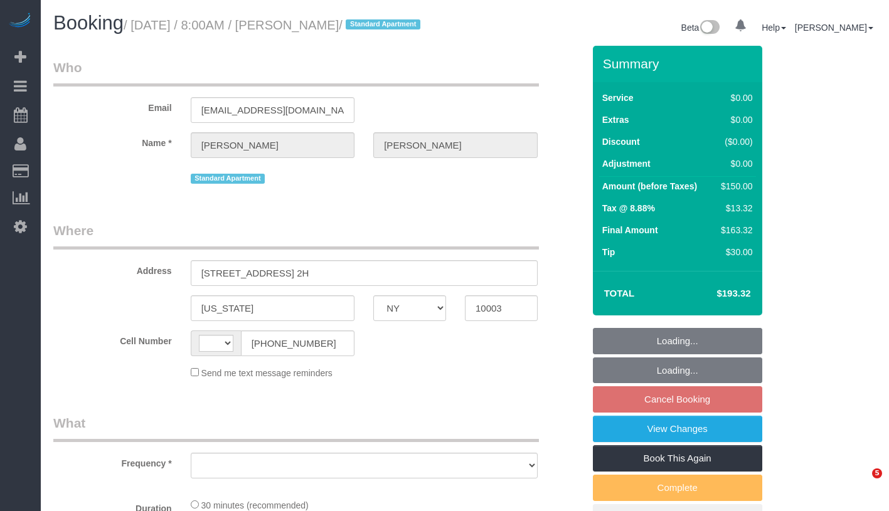
select select "NY"
select select "string:[GEOGRAPHIC_DATA]"
select select "number:89"
select select "number:90"
select select "number:15"
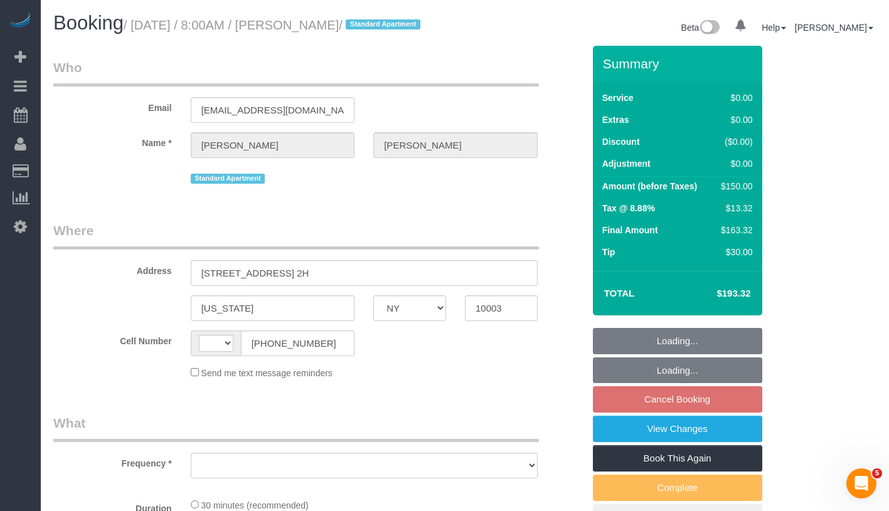
select select "number:5"
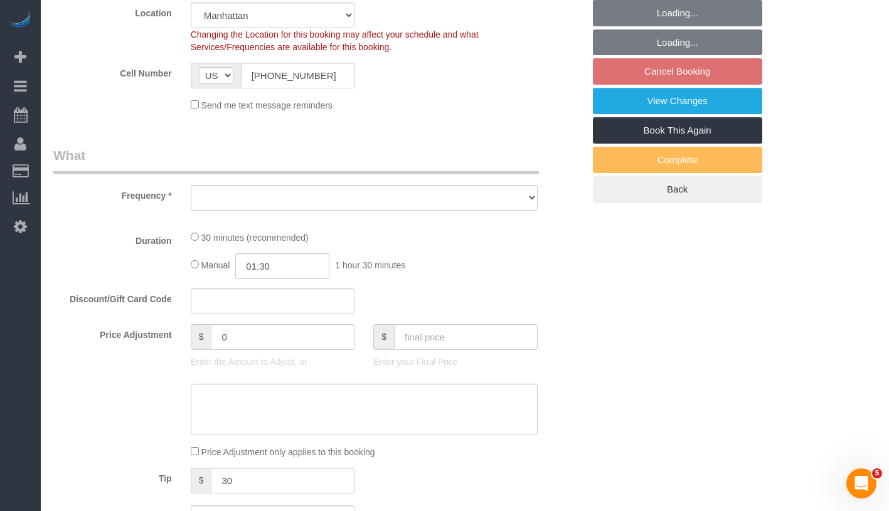
select select "string:stripe-pm_1Ppv084VGloSiKo7UuycwTfS"
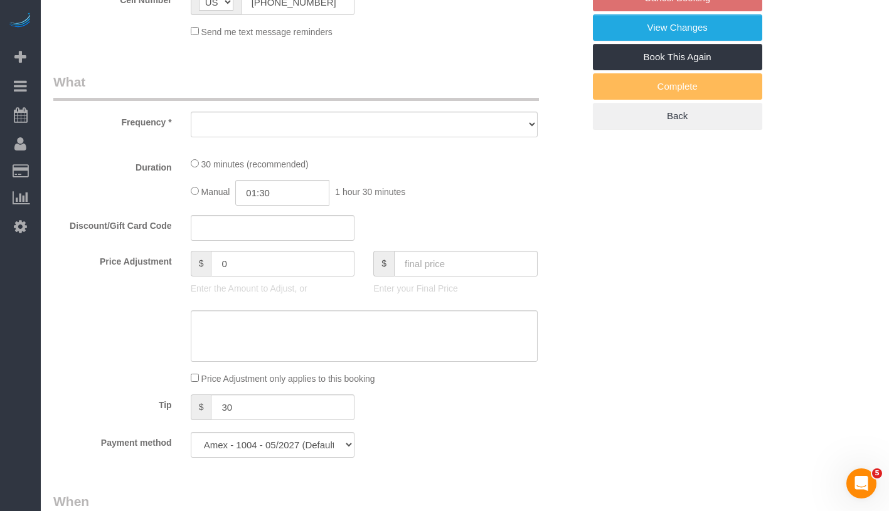
select select "object:956"
select select "spot1"
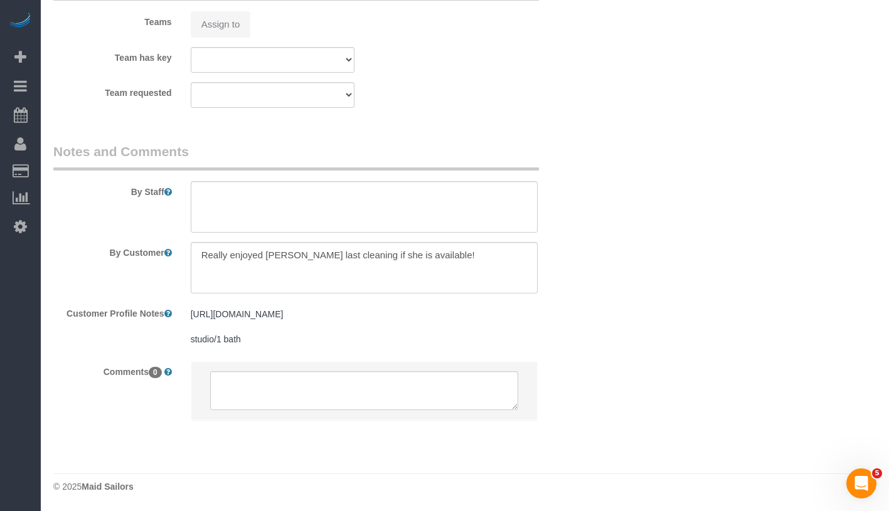
select select "object:1449"
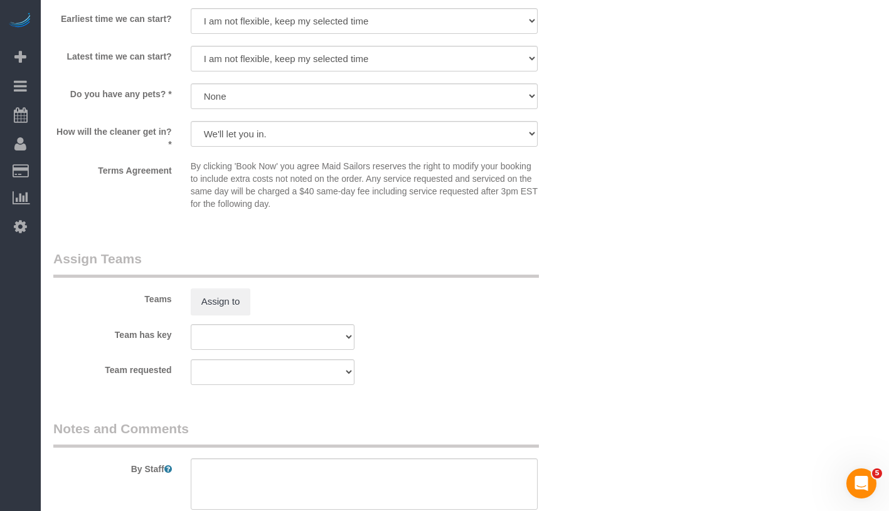
scroll to position [1703, 0]
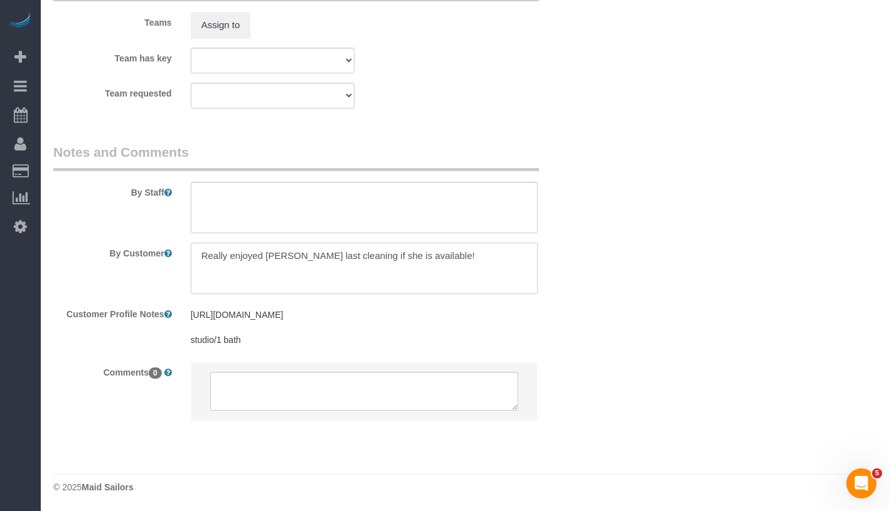
drag, startPoint x: 202, startPoint y: 248, endPoint x: 500, endPoint y: 253, distance: 298.5
click at [500, 253] on textarea at bounding box center [364, 268] width 347 height 51
